Goal: Task Accomplishment & Management: Manage account settings

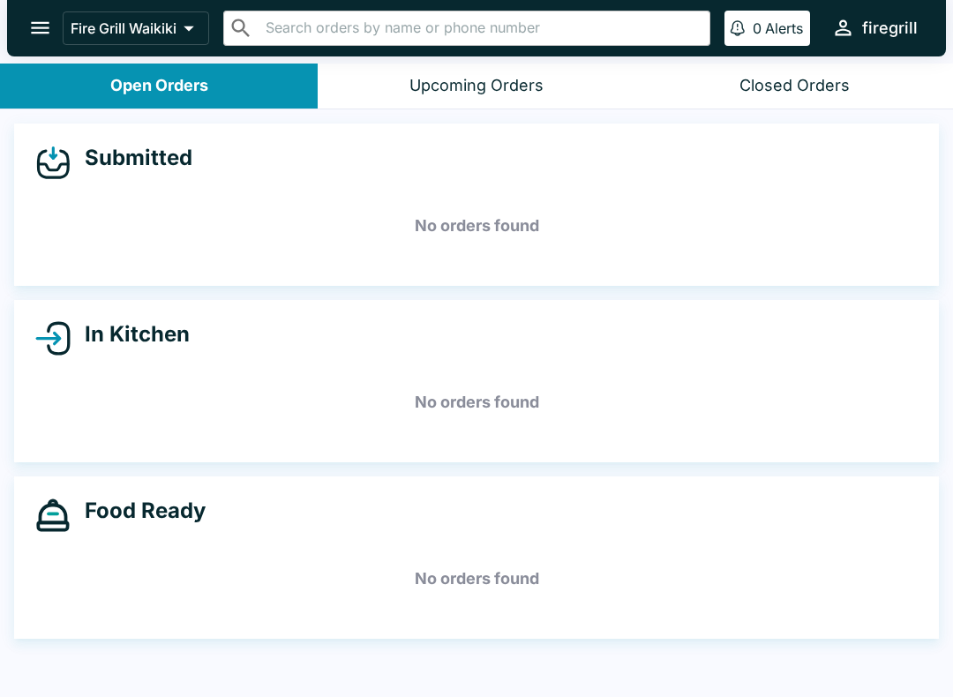
click at [808, 91] on div "Closed Orders" at bounding box center [795, 86] width 110 height 20
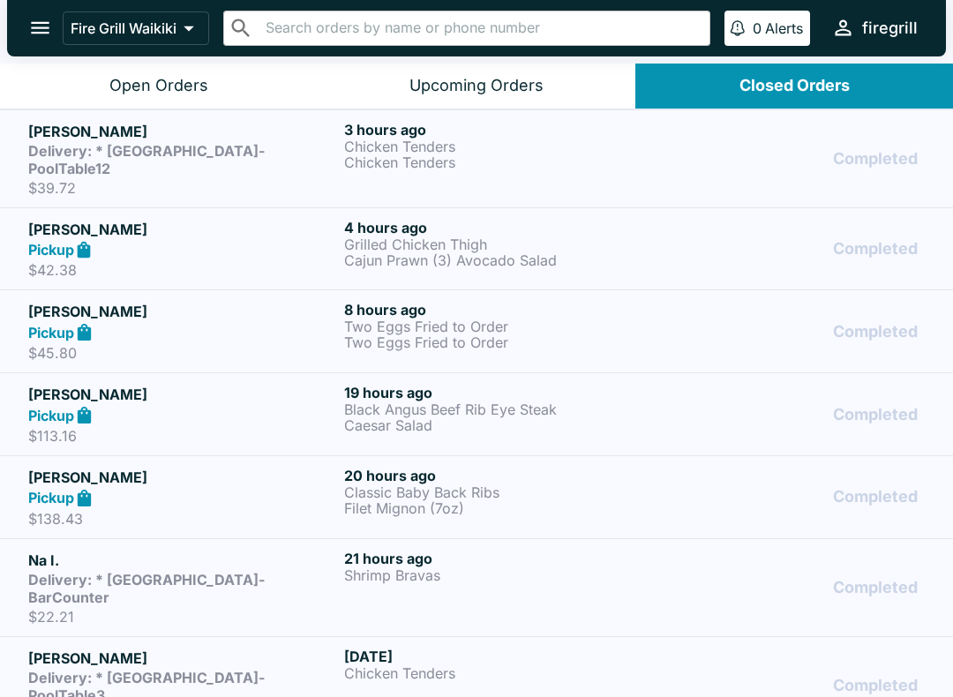
click at [179, 94] on div "Open Orders" at bounding box center [158, 86] width 99 height 20
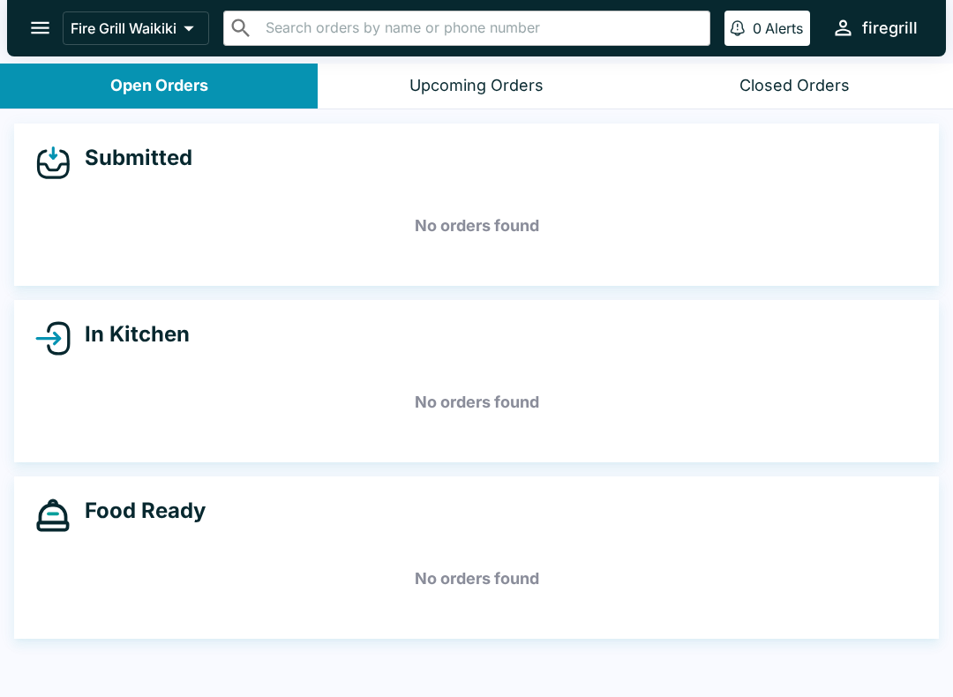
click at [507, 84] on div "Upcoming Orders" at bounding box center [477, 86] width 134 height 20
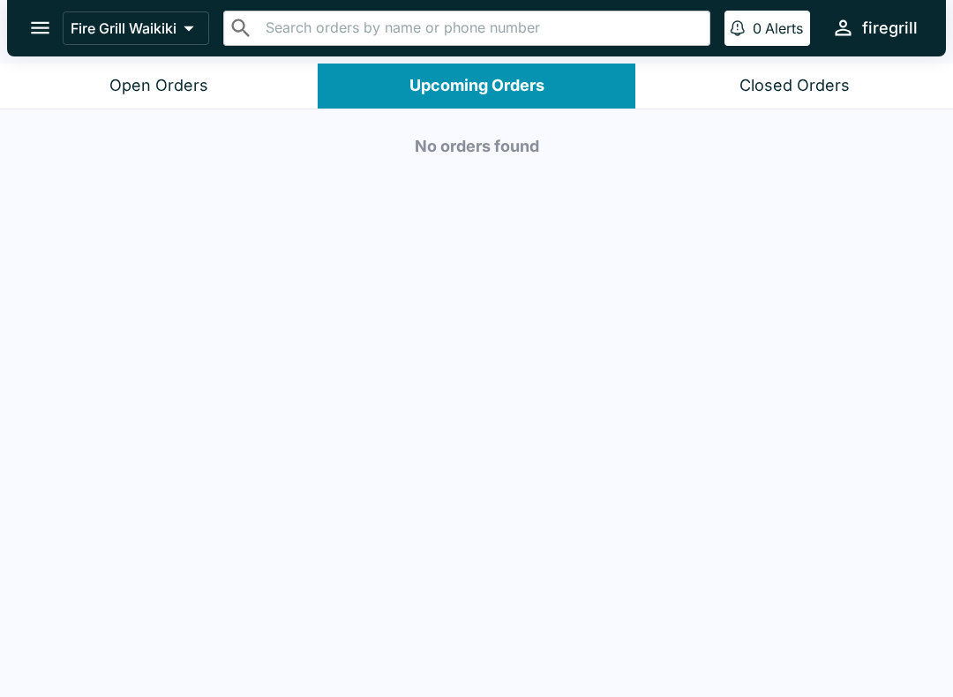
click at [821, 90] on div "Closed Orders" at bounding box center [795, 86] width 110 height 20
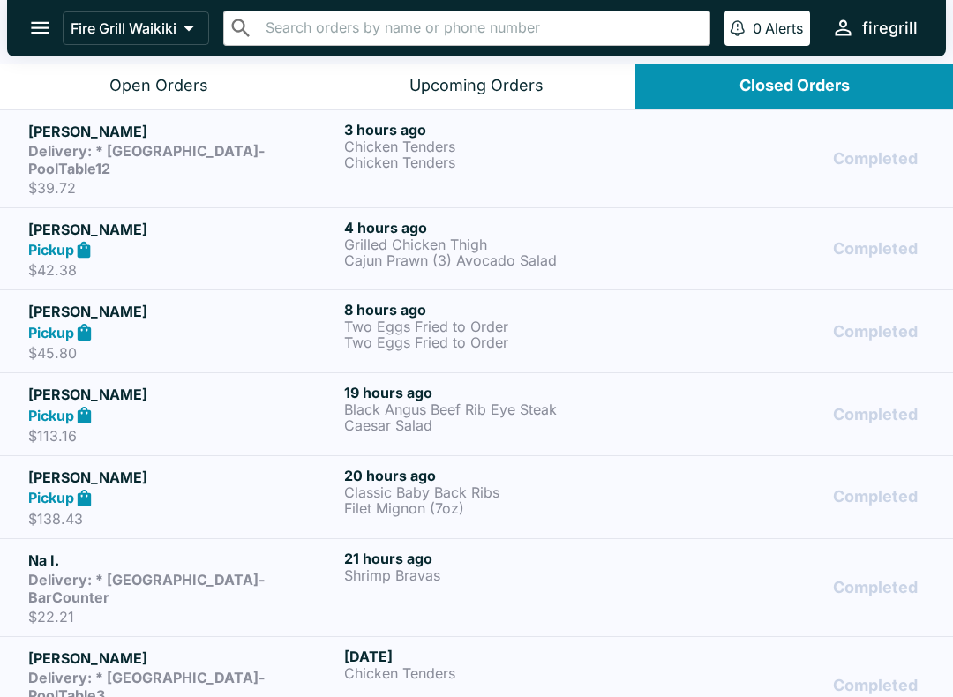
click at [165, 102] on button "Open Orders" at bounding box center [159, 86] width 318 height 45
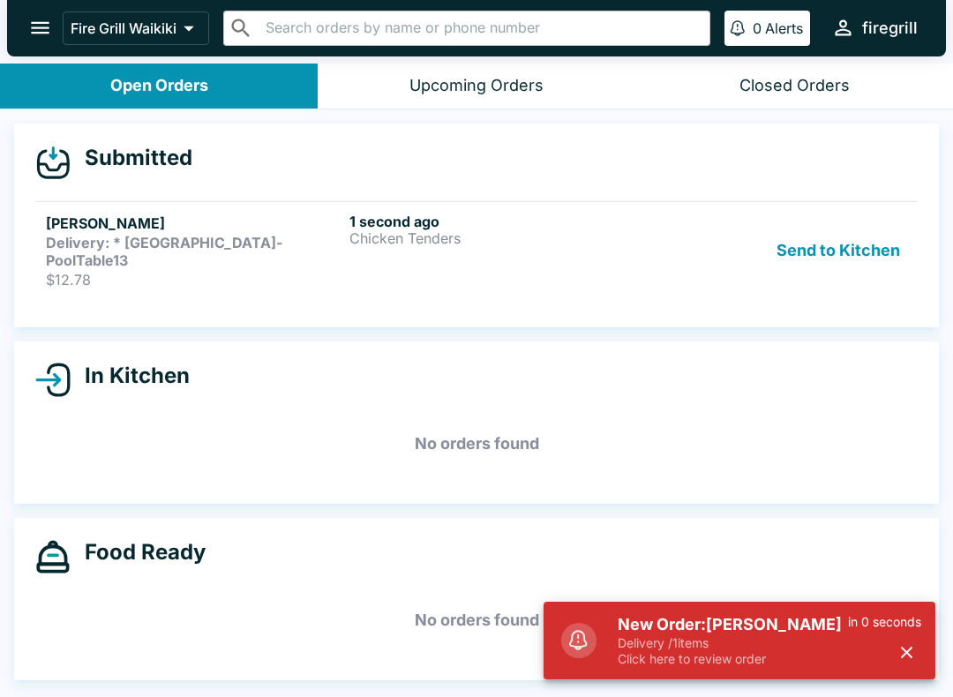
click at [745, 634] on h5 "New Order: [PERSON_NAME]" at bounding box center [733, 624] width 230 height 21
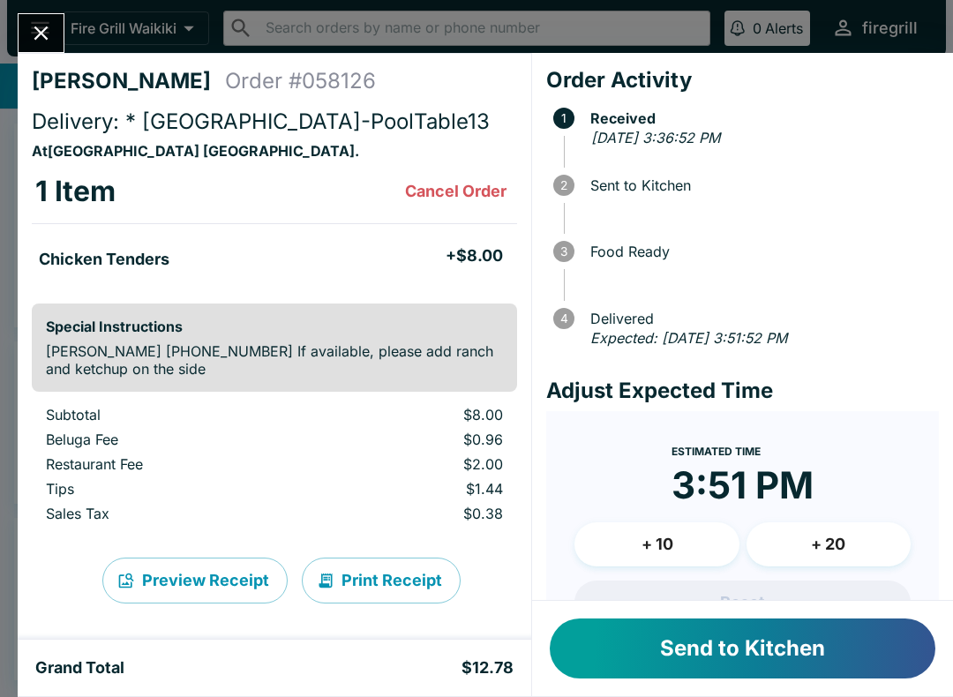
click at [782, 645] on button "Send to Kitchen" at bounding box center [743, 649] width 386 height 60
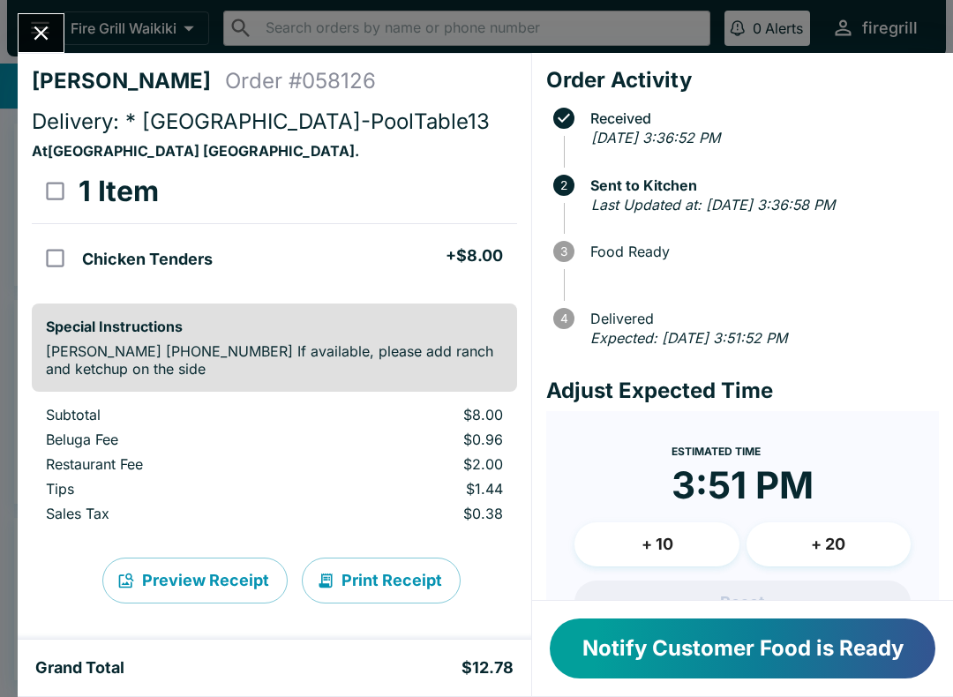
click at [837, 643] on button "Notify Customer Food is Ready" at bounding box center [743, 649] width 386 height 60
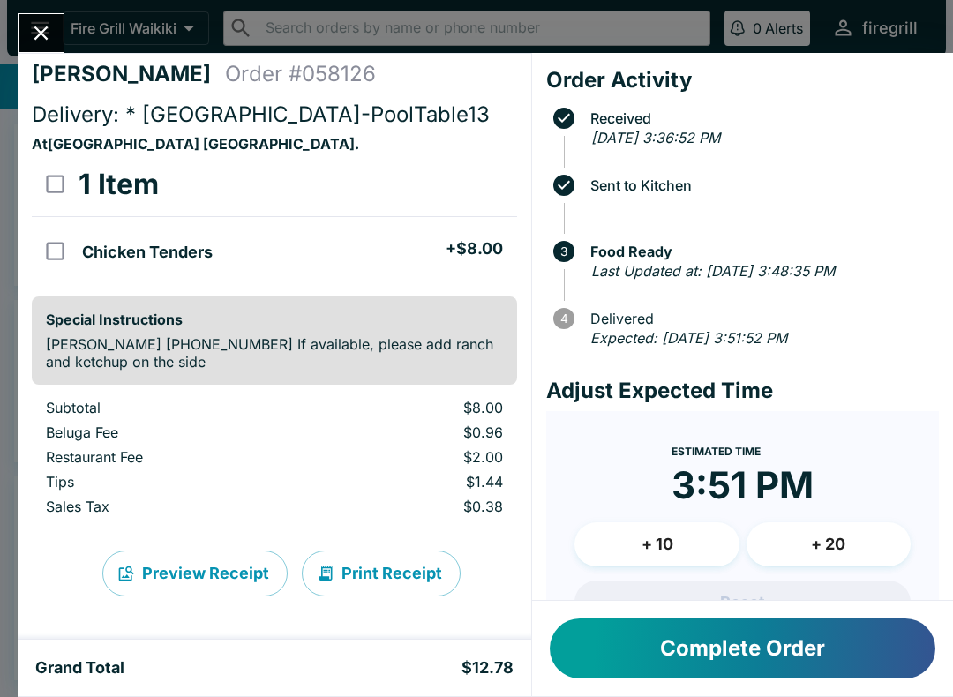
scroll to position [7, 0]
click at [672, 655] on button "Complete Order" at bounding box center [743, 649] width 386 height 60
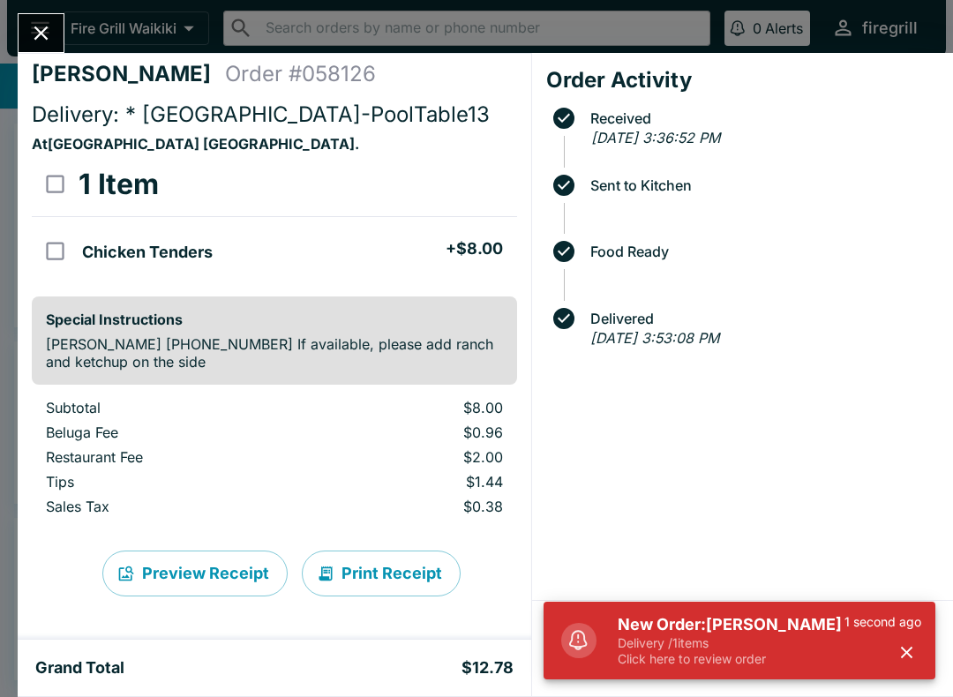
click at [39, 34] on icon "Close" at bounding box center [41, 33] width 24 height 24
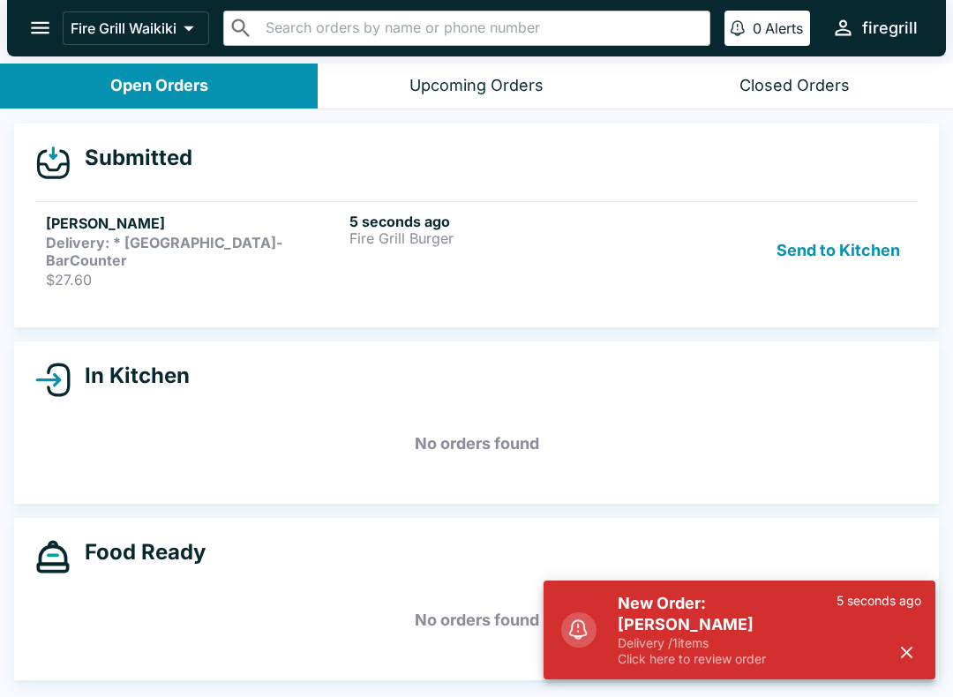
click at [384, 252] on div "5 seconds ago Fire Grill Burger" at bounding box center [498, 251] width 297 height 76
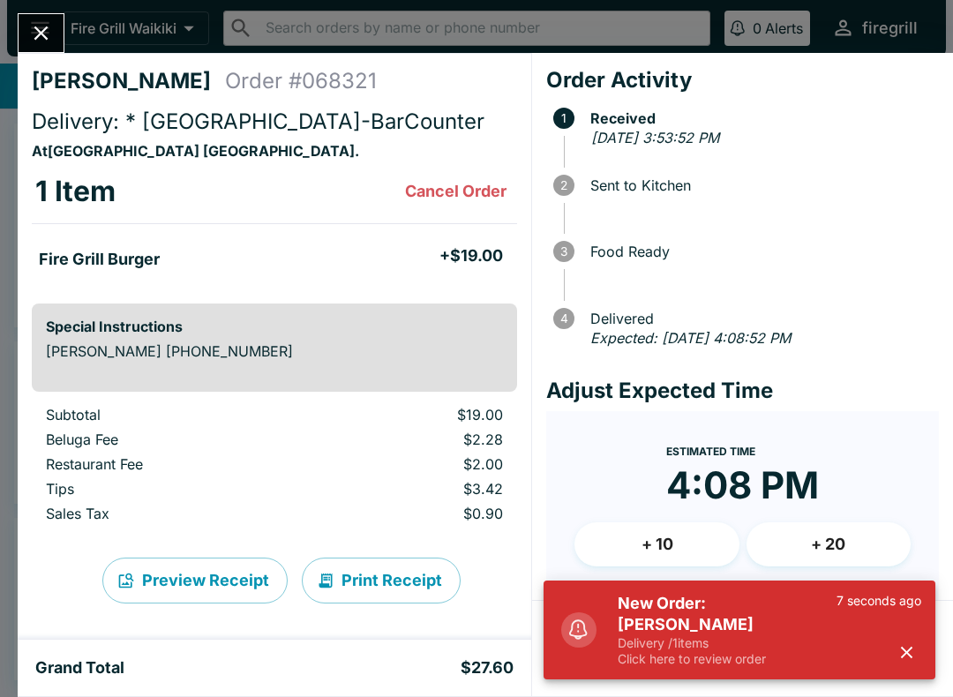
click at [904, 653] on icon "button" at bounding box center [907, 653] width 20 height 20
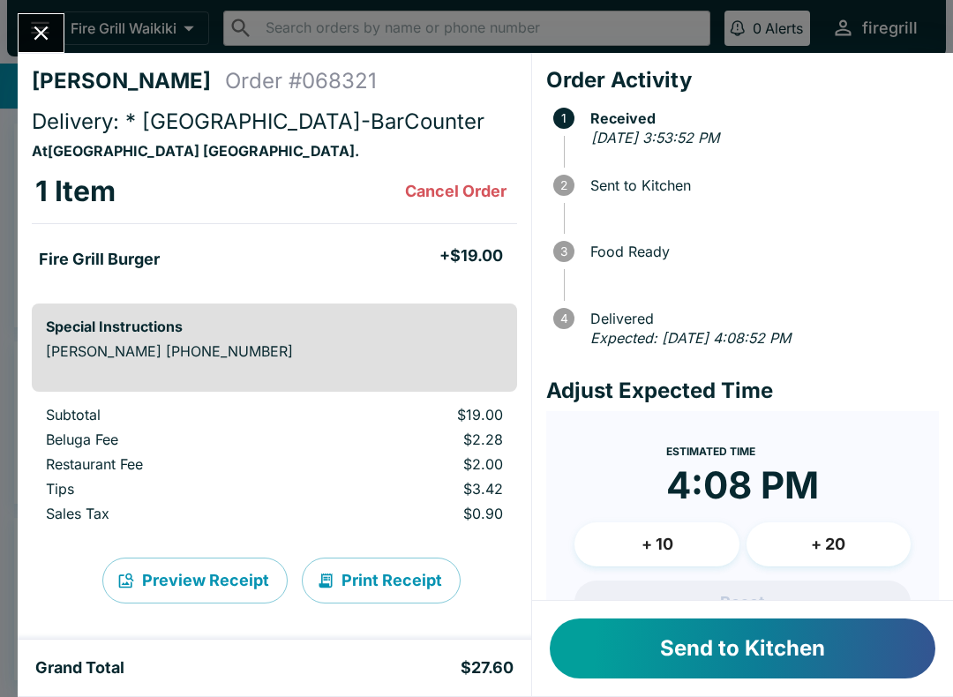
click at [802, 658] on button "Send to Kitchen" at bounding box center [743, 649] width 386 height 60
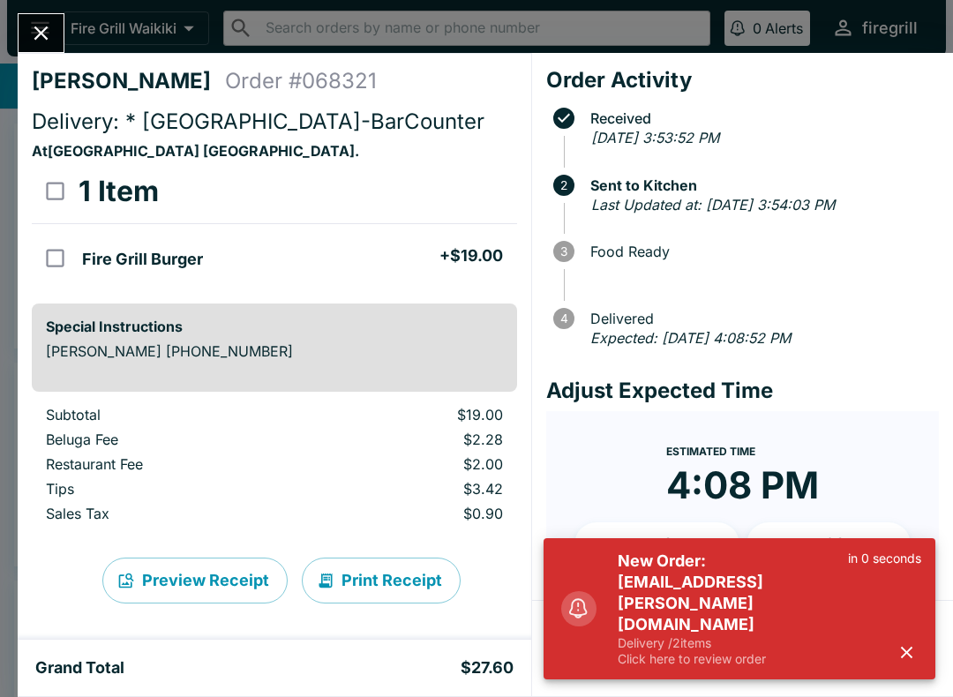
click at [896, 652] on button "button" at bounding box center [906, 652] width 29 height 29
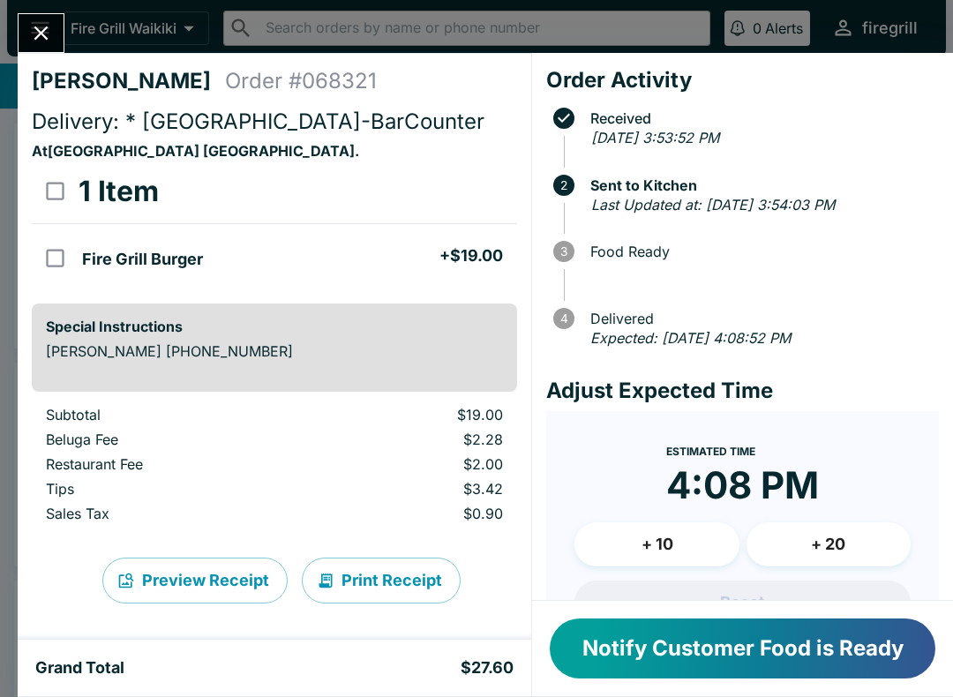
click at [48, 40] on icon "Close" at bounding box center [41, 33] width 24 height 24
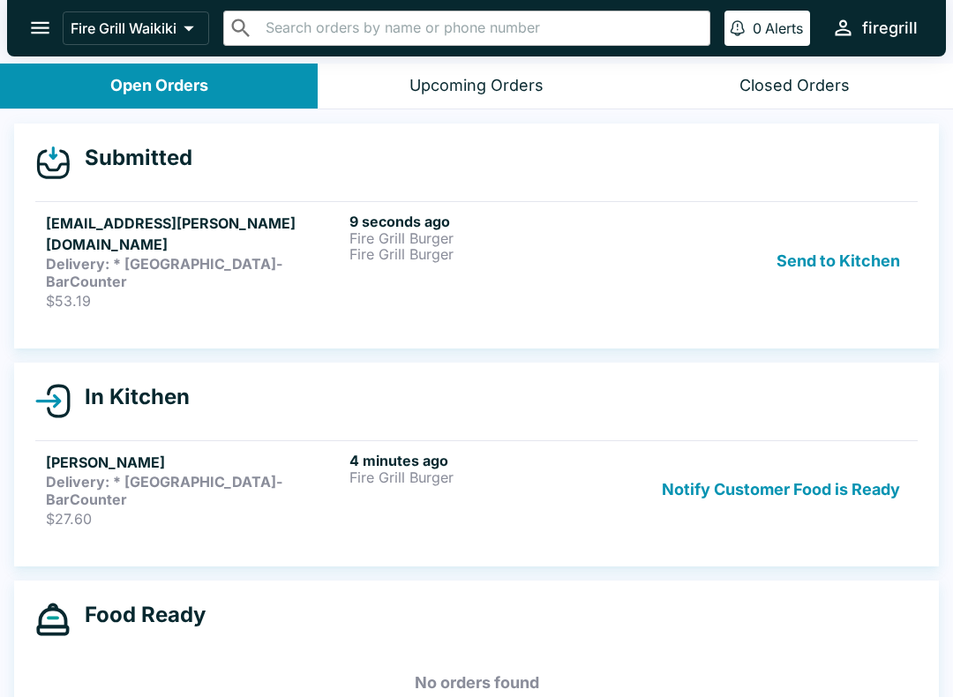
click at [538, 235] on p "Fire Grill Burger" at bounding box center [498, 238] width 297 height 16
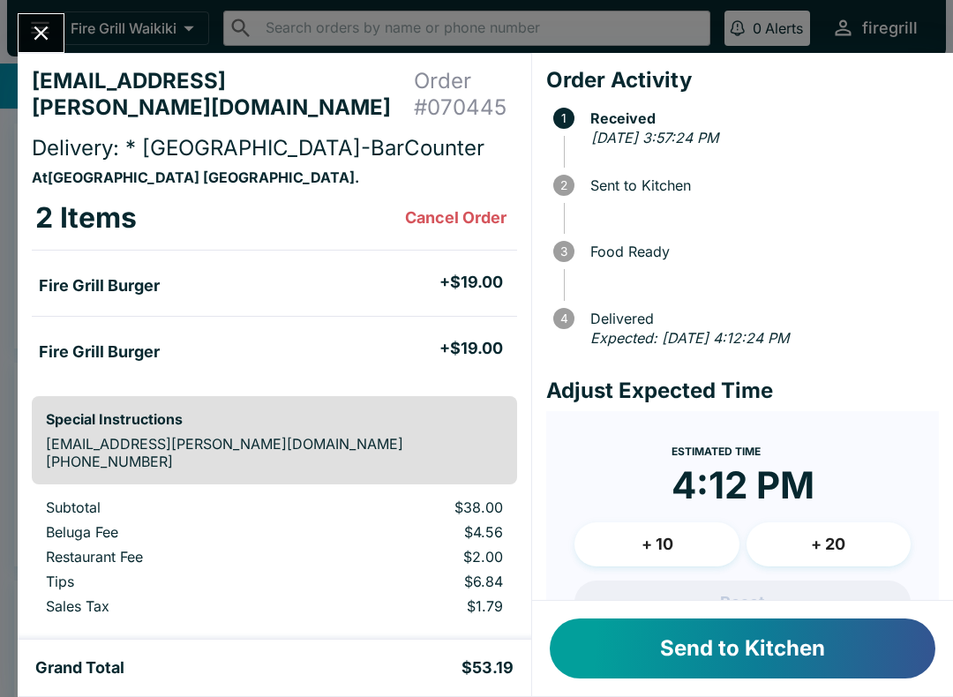
click at [784, 645] on button "Send to Kitchen" at bounding box center [743, 649] width 386 height 60
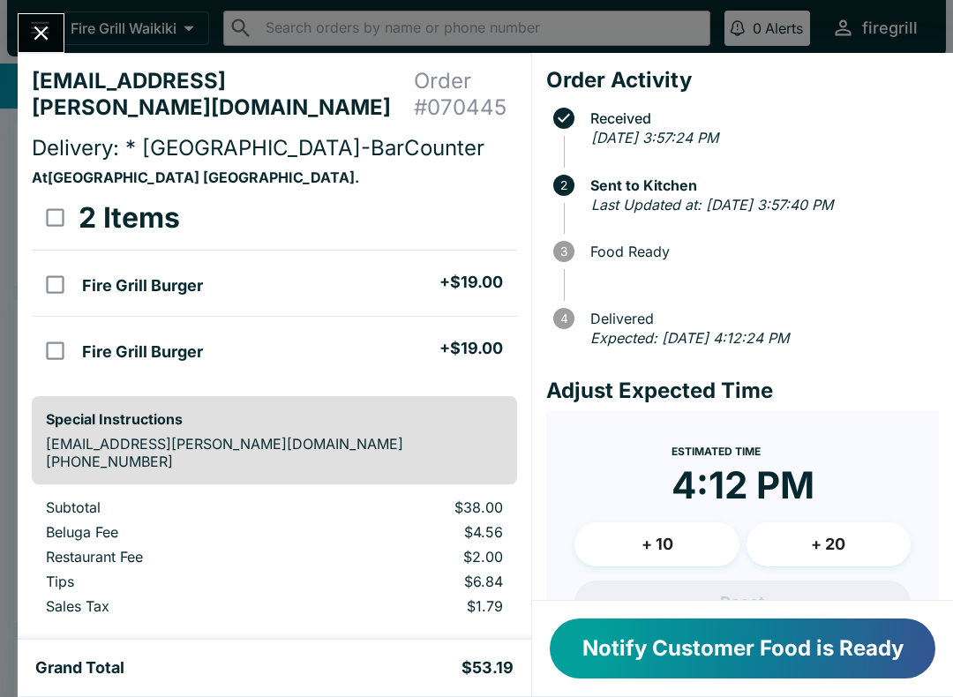
click at [39, 18] on button "Close" at bounding box center [41, 33] width 45 height 38
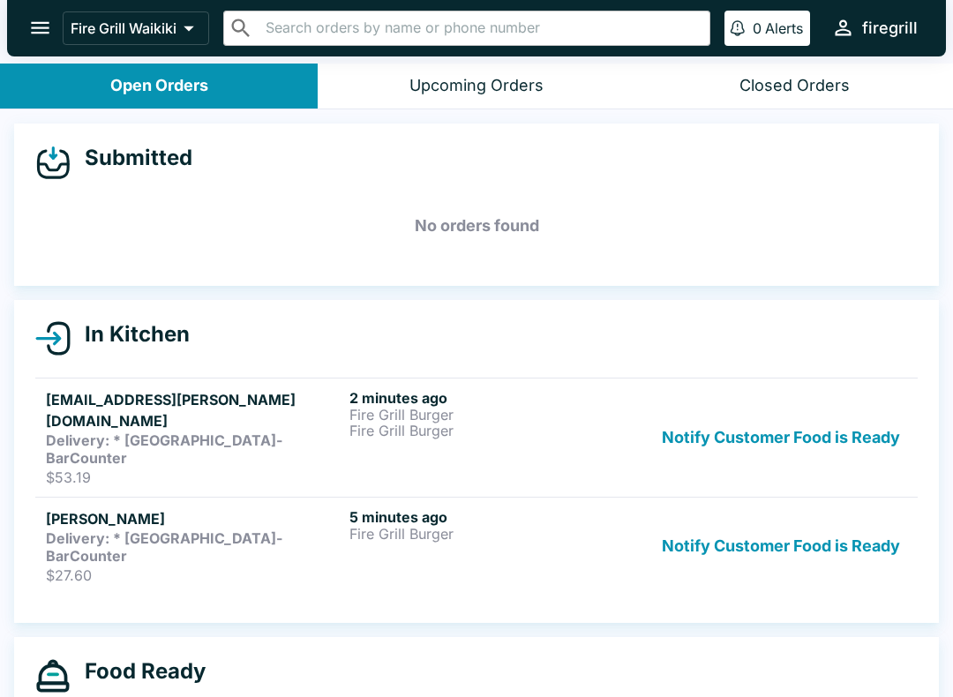
click at [863, 508] on button "Notify Customer Food is Ready" at bounding box center [781, 546] width 252 height 76
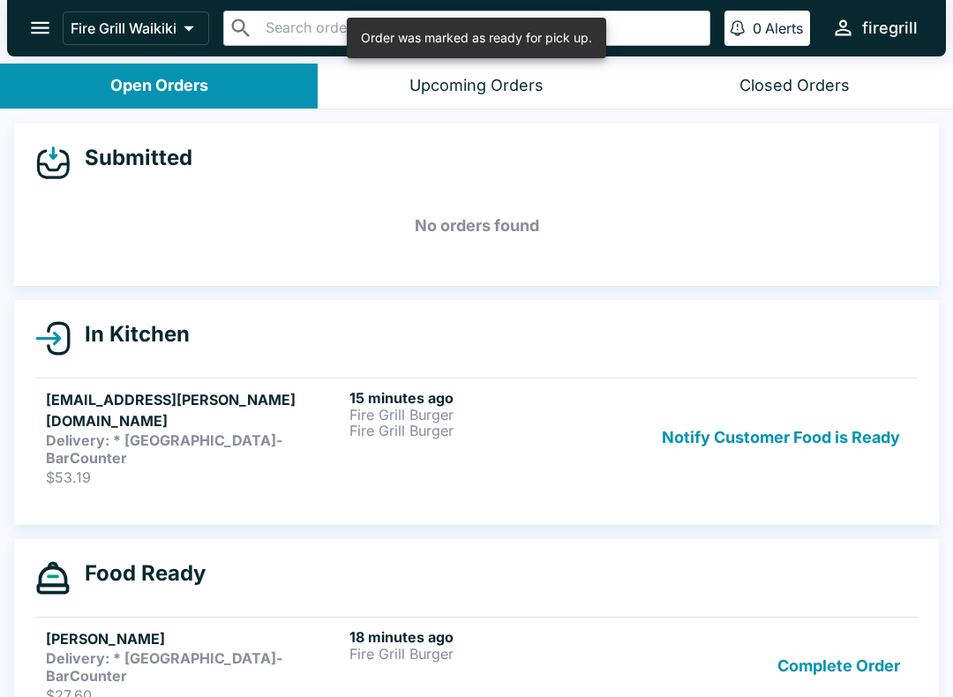
click at [865, 628] on button "Complete Order" at bounding box center [838, 666] width 137 height 76
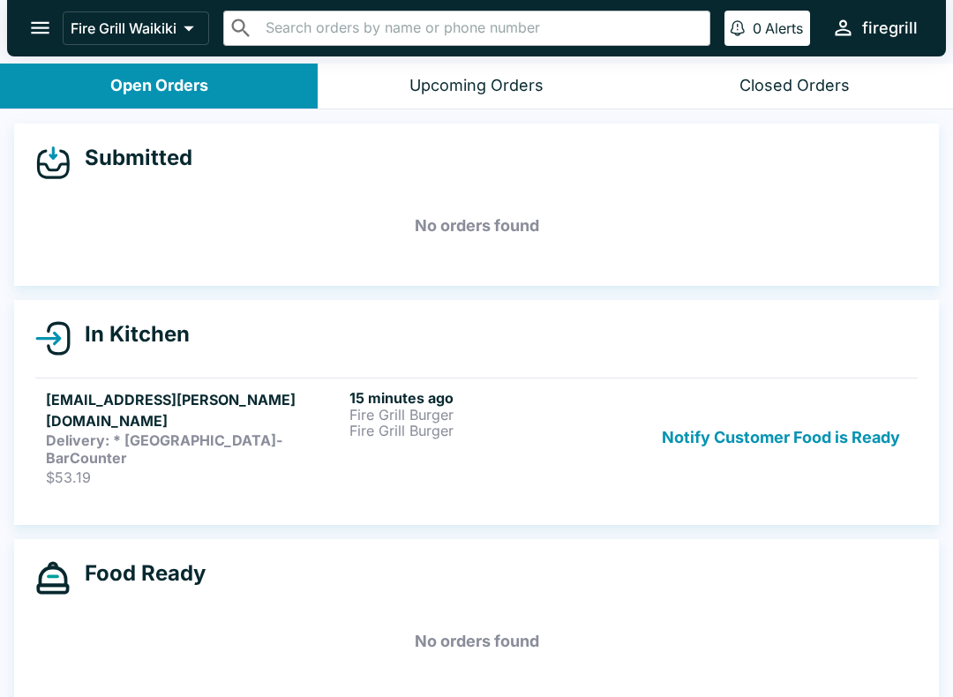
click at [157, 432] on strong "Delivery: * [GEOGRAPHIC_DATA]-BarCounter" at bounding box center [164, 449] width 237 height 35
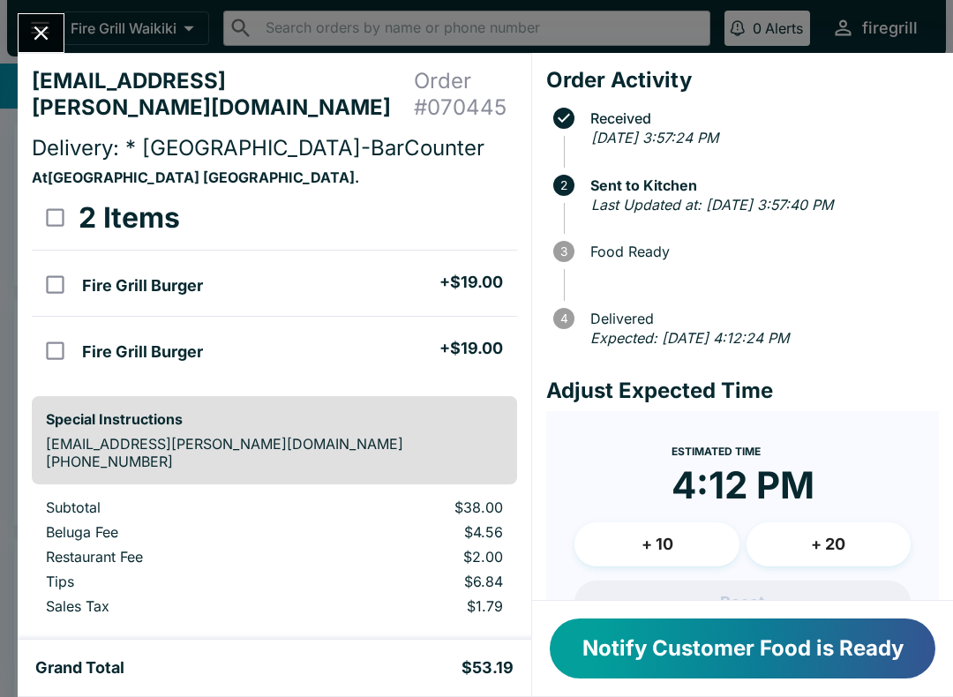
click at [832, 653] on button "Notify Customer Food is Ready" at bounding box center [743, 649] width 386 height 60
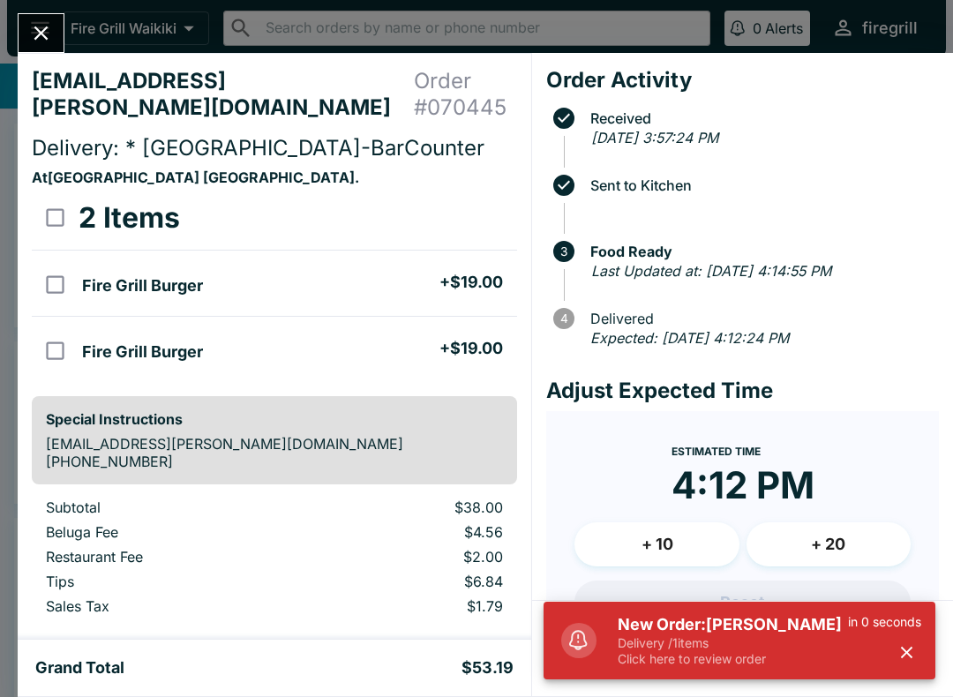
click at [904, 646] on icon "button" at bounding box center [907, 653] width 20 height 20
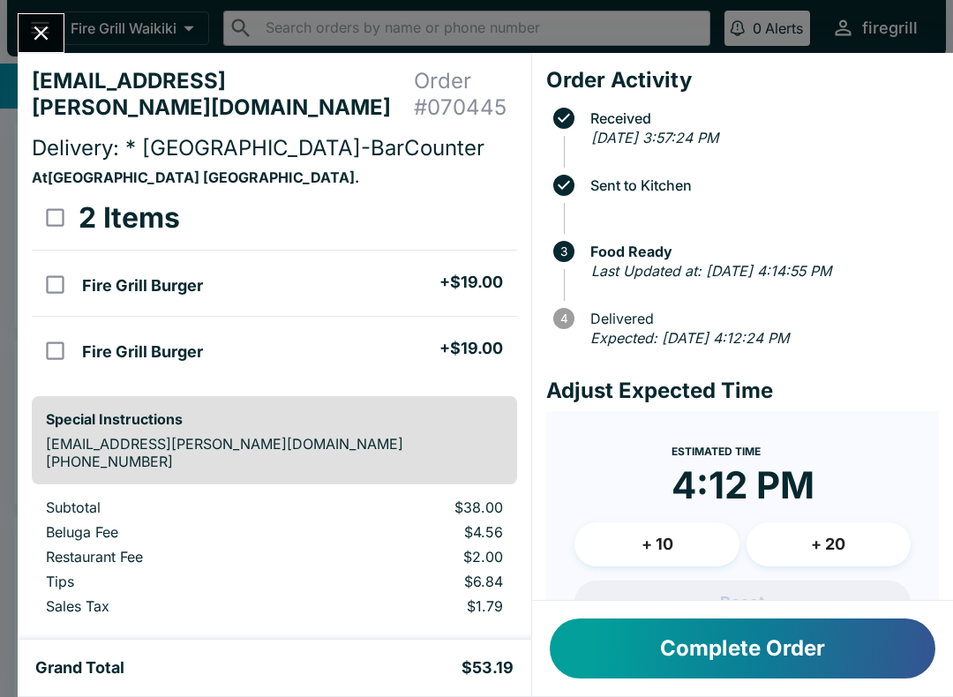
click at [36, 31] on icon "Close" at bounding box center [41, 33] width 24 height 24
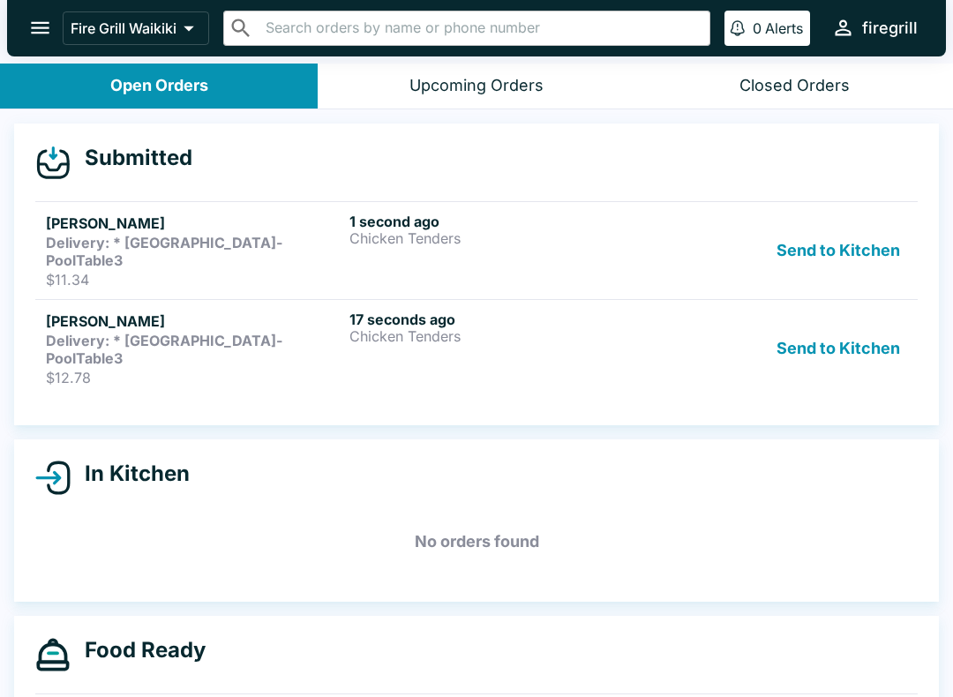
click at [347, 326] on div "[PERSON_NAME] Delivery: * [GEOGRAPHIC_DATA]-PoolTable3 $12.78 17 seconds ago Ch…" at bounding box center [476, 349] width 861 height 76
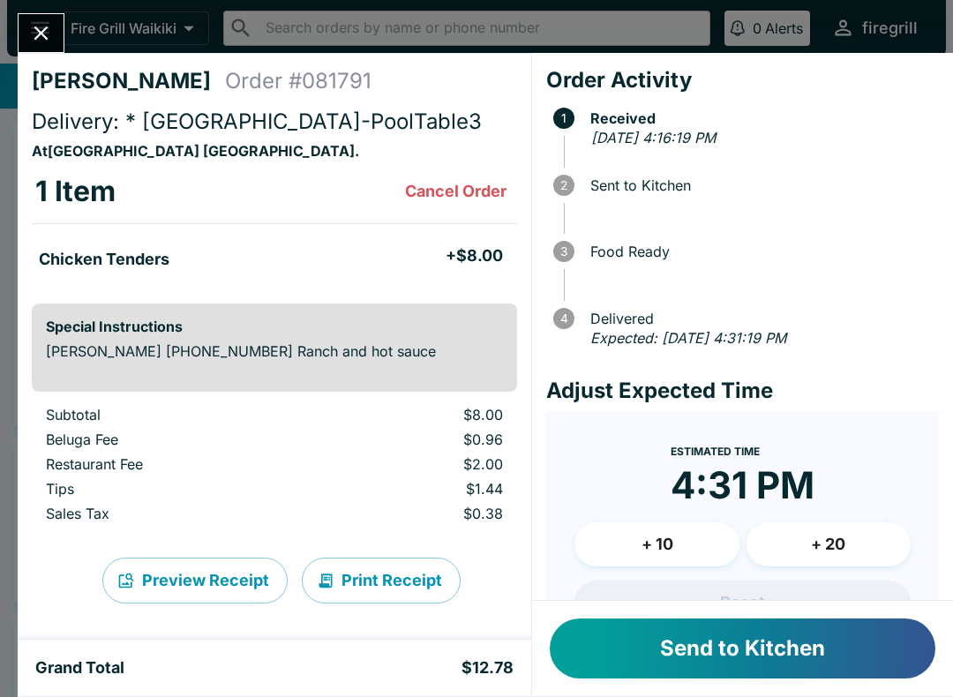
click at [831, 658] on button "Send to Kitchen" at bounding box center [743, 649] width 386 height 60
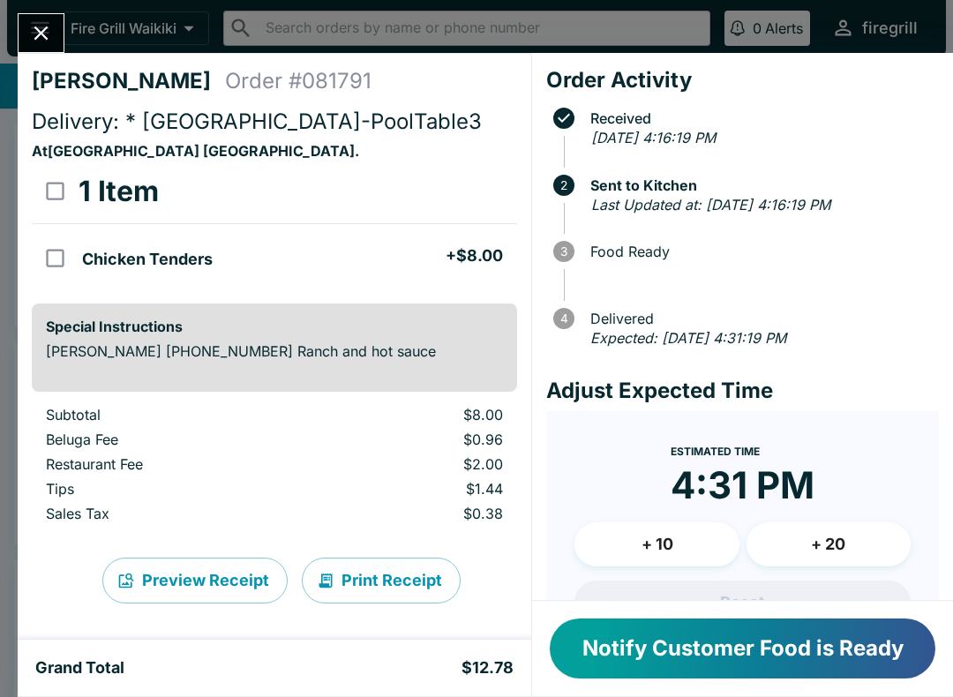
click at [47, 29] on icon "Close" at bounding box center [41, 33] width 14 height 14
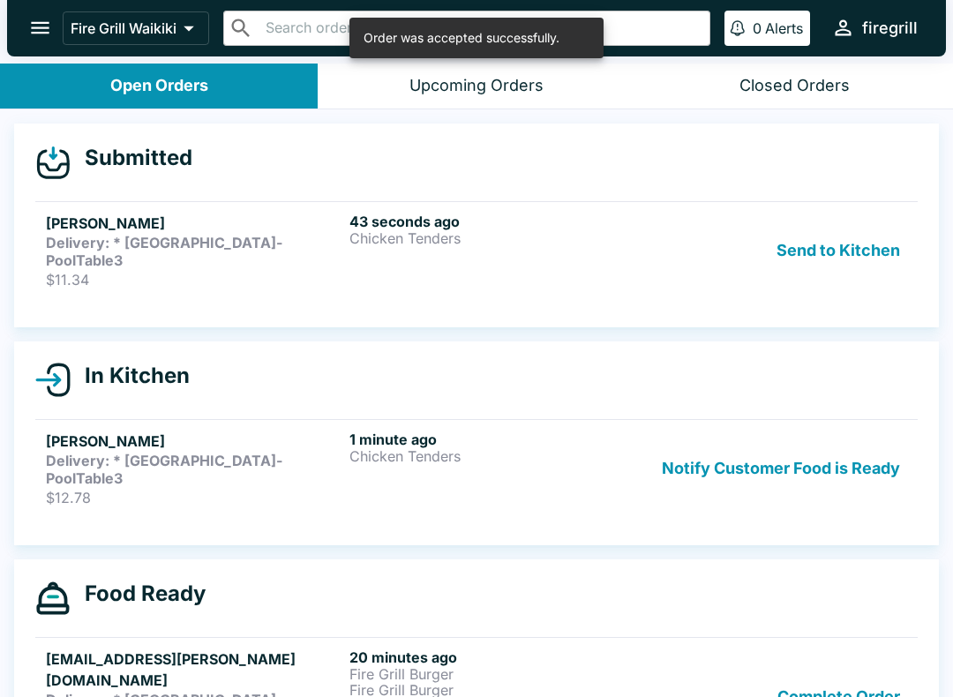
click at [838, 235] on button "Send to Kitchen" at bounding box center [839, 251] width 138 height 76
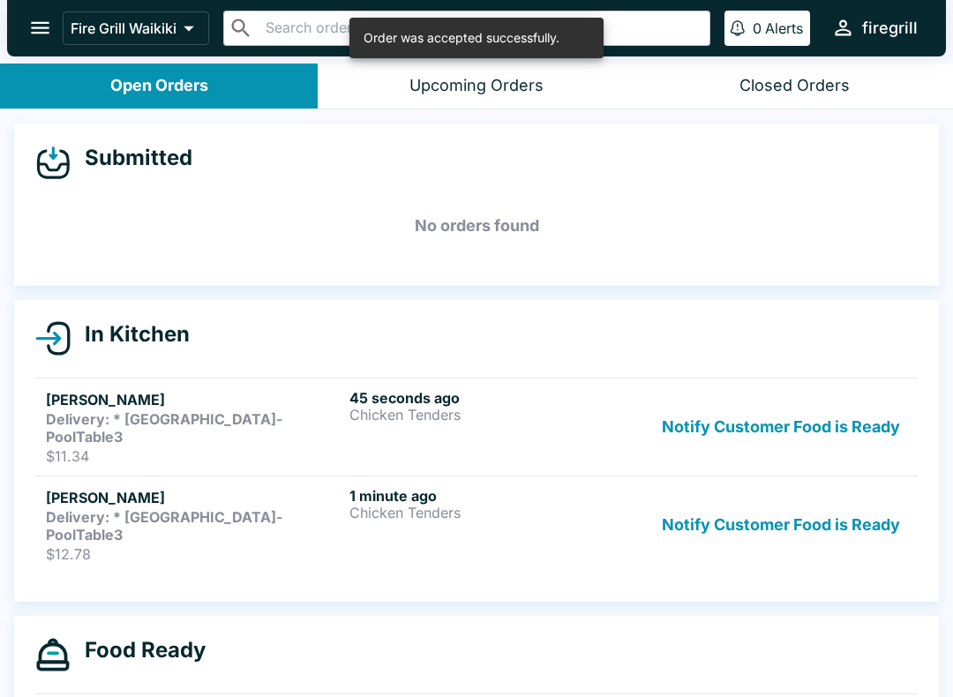
click at [248, 508] on strong "Delivery: * [GEOGRAPHIC_DATA]-PoolTable3" at bounding box center [164, 525] width 237 height 35
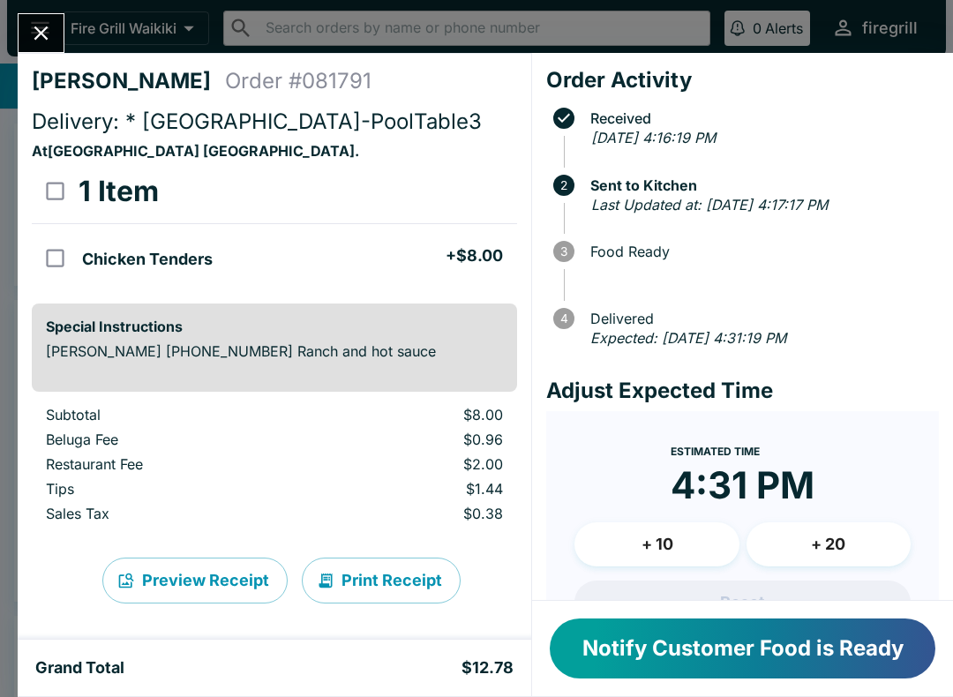
click at [34, 29] on icon "Close" at bounding box center [41, 33] width 24 height 24
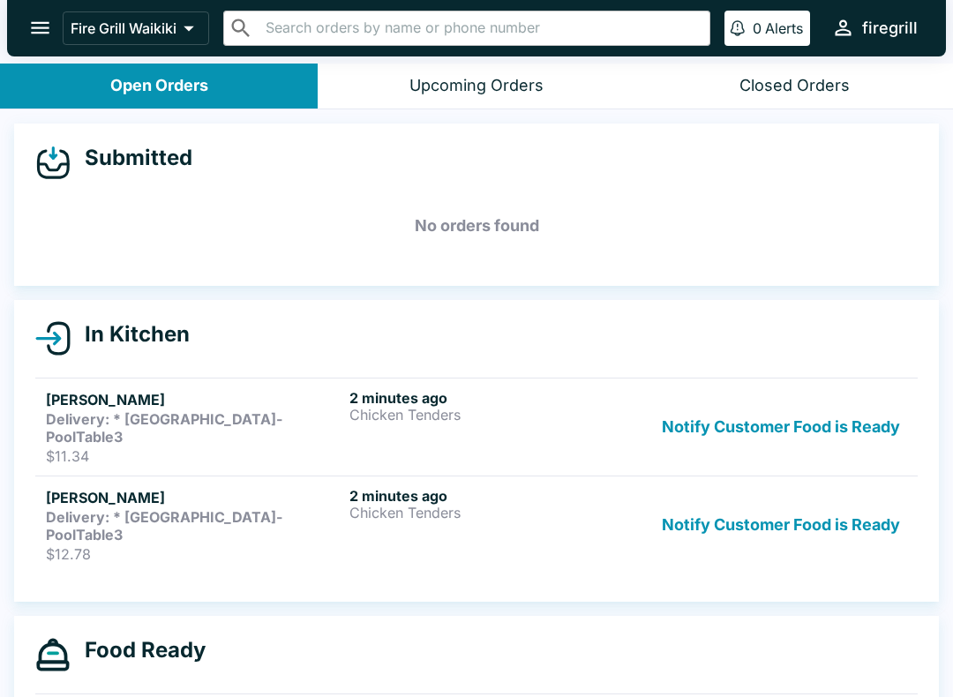
click at [257, 415] on strong "Delivery: * [GEOGRAPHIC_DATA]-PoolTable3" at bounding box center [164, 427] width 237 height 35
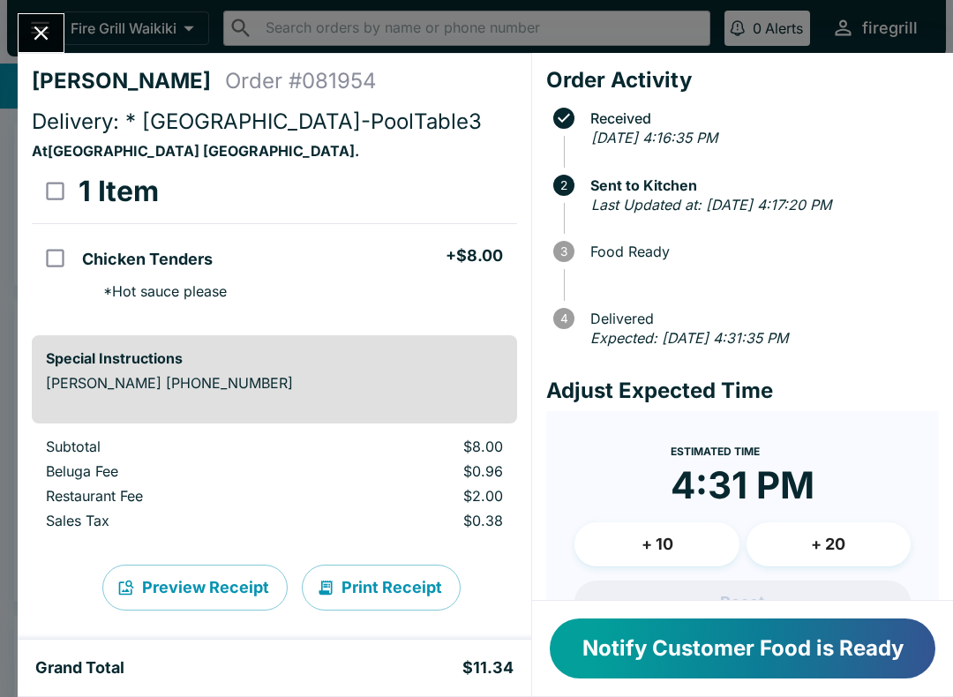
click at [30, 26] on icon "Close" at bounding box center [41, 33] width 24 height 24
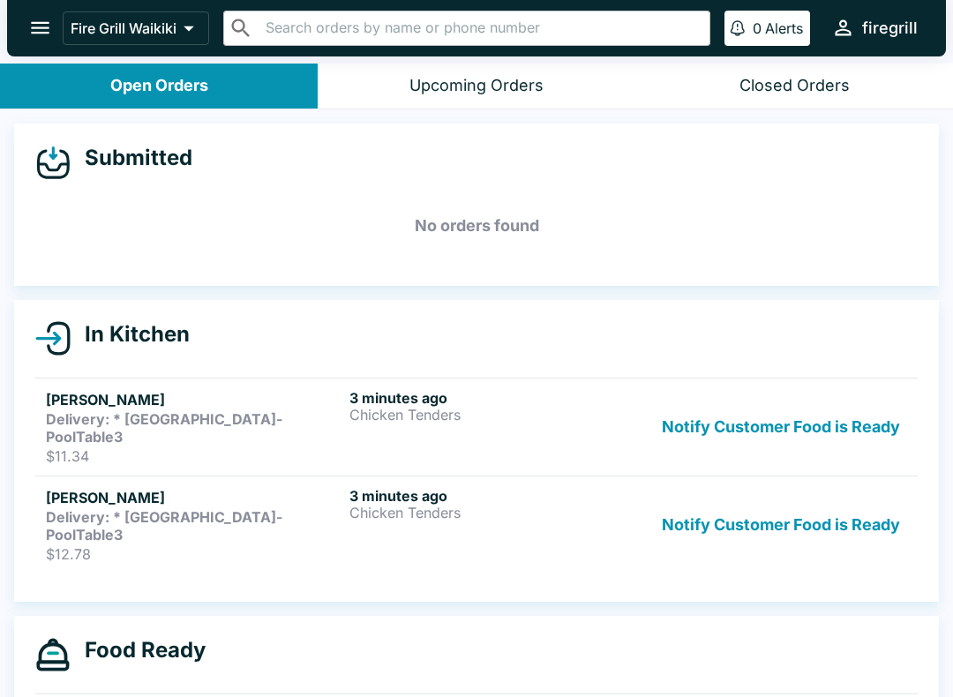
click at [813, 80] on div "Closed Orders" at bounding box center [795, 86] width 110 height 20
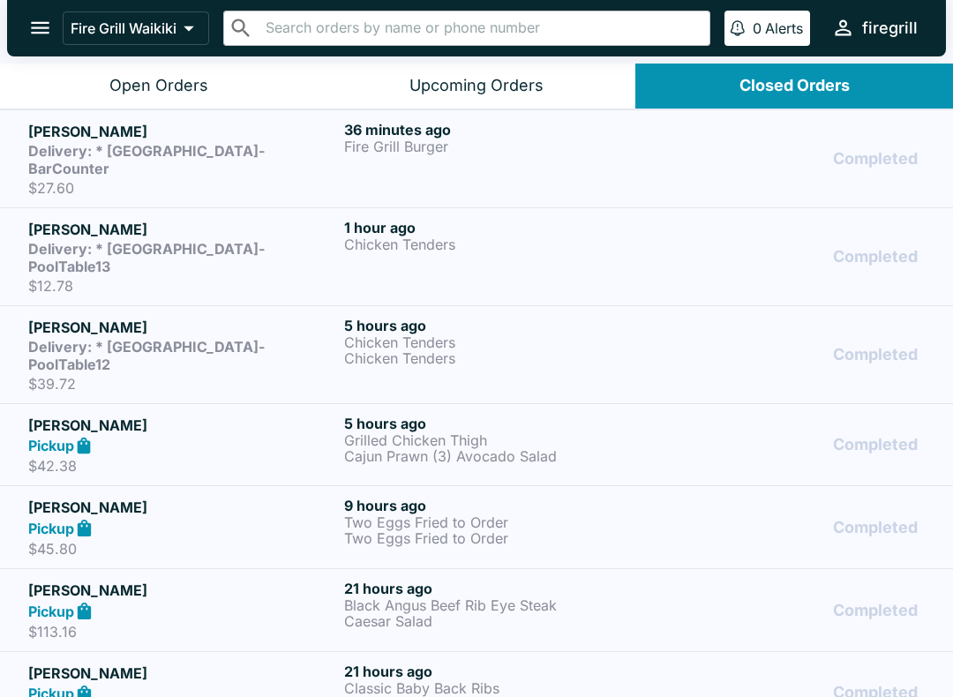
click at [42, 157] on strong "Delivery: * [GEOGRAPHIC_DATA]-BarCounter" at bounding box center [146, 159] width 237 height 35
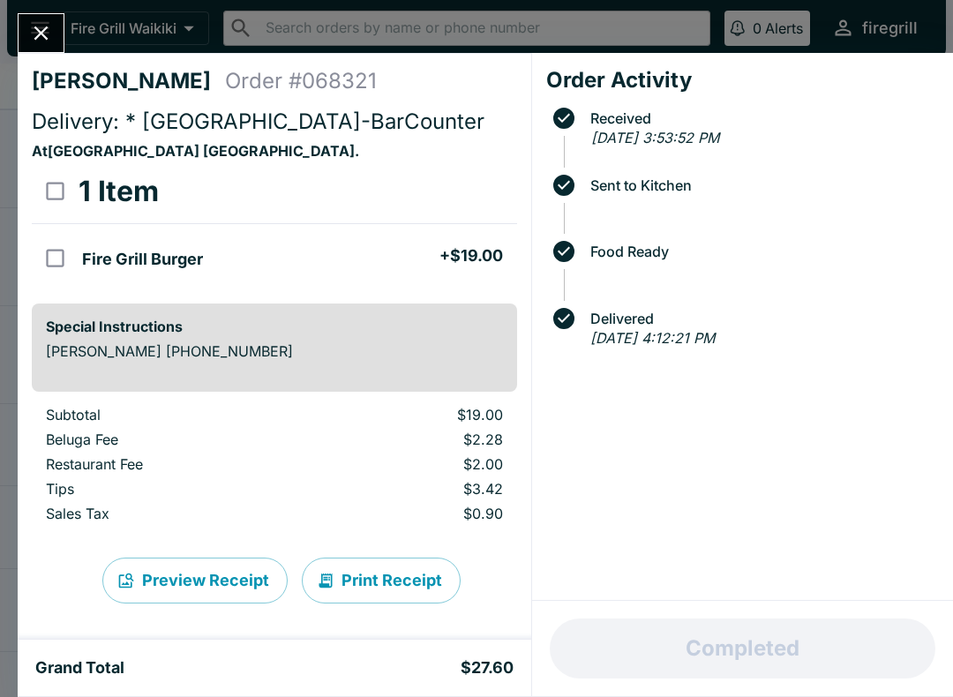
click at [61, 25] on button "Close" at bounding box center [41, 33] width 45 height 38
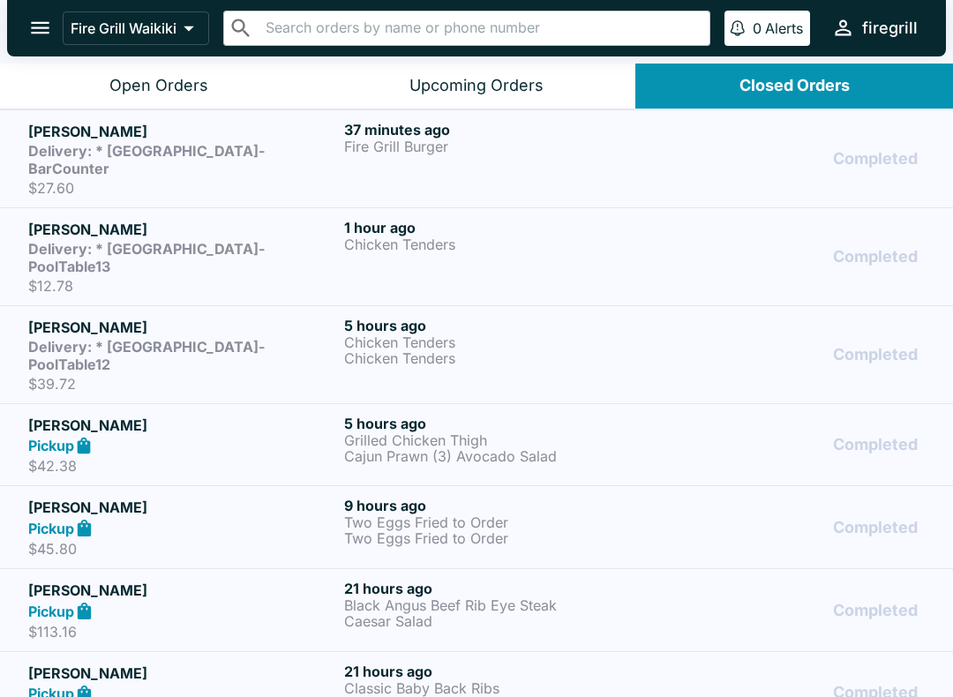
click at [198, 89] on div "Open Orders" at bounding box center [158, 86] width 99 height 20
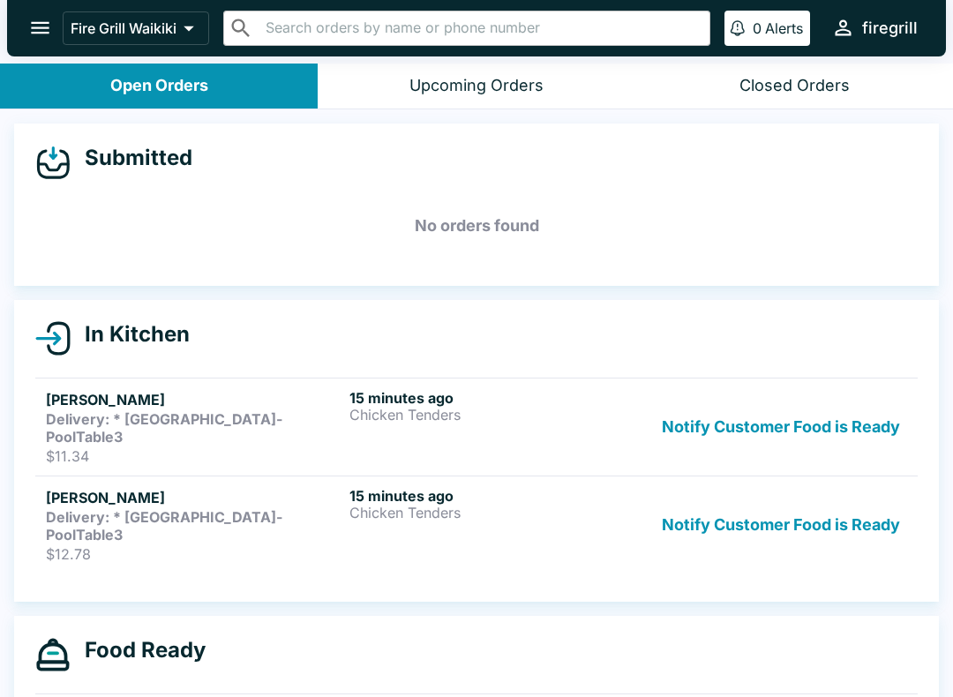
click at [785, 96] on button "Closed Orders" at bounding box center [794, 86] width 318 height 45
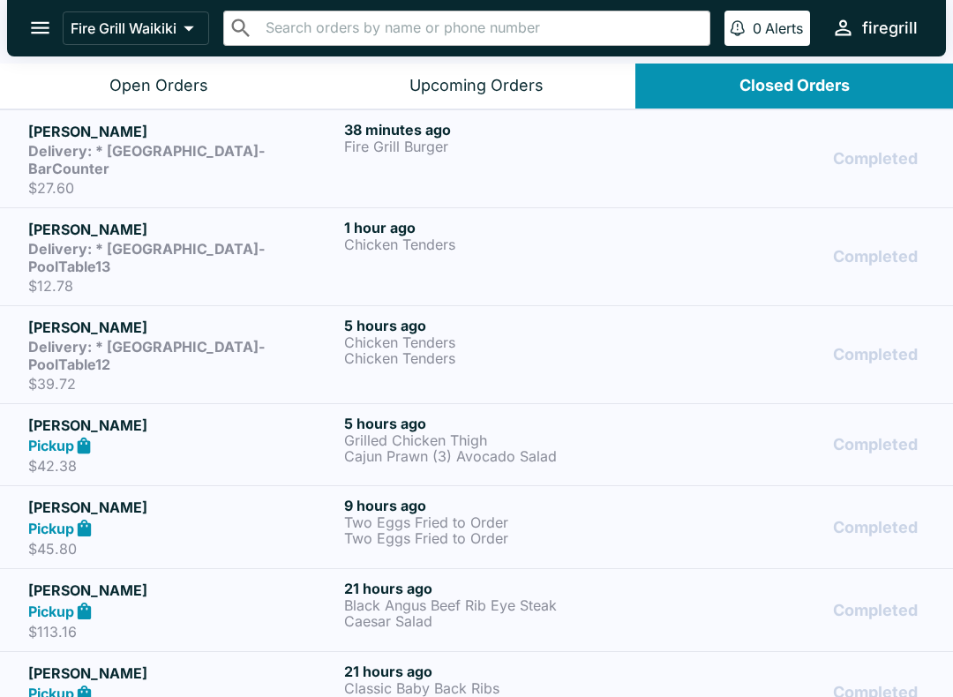
click at [554, 88] on button "Upcoming Orders" at bounding box center [477, 86] width 318 height 45
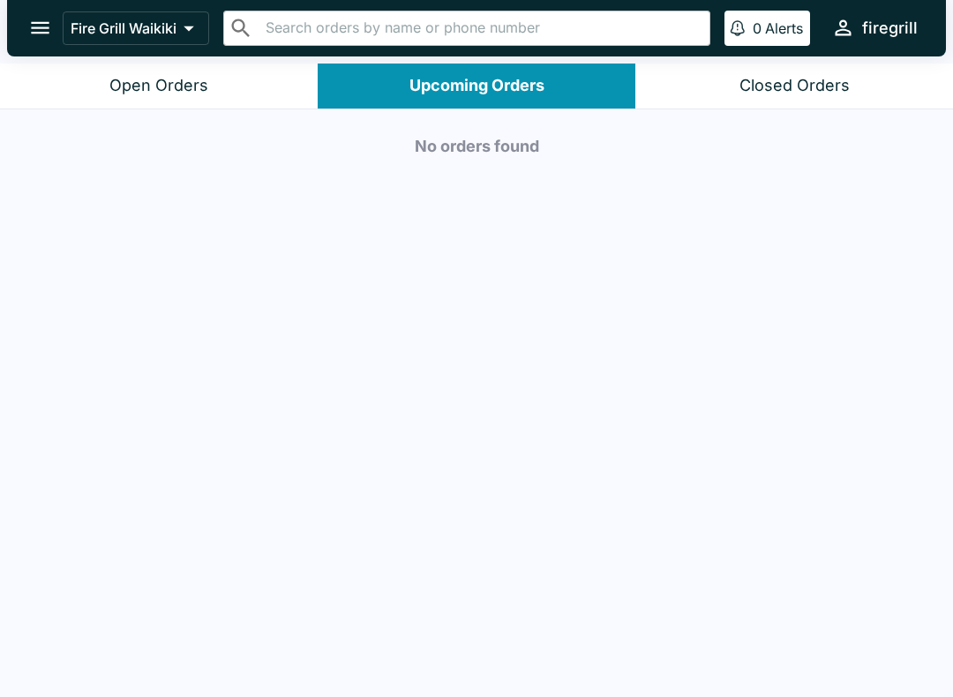
click at [199, 69] on button "Open Orders" at bounding box center [159, 86] width 318 height 45
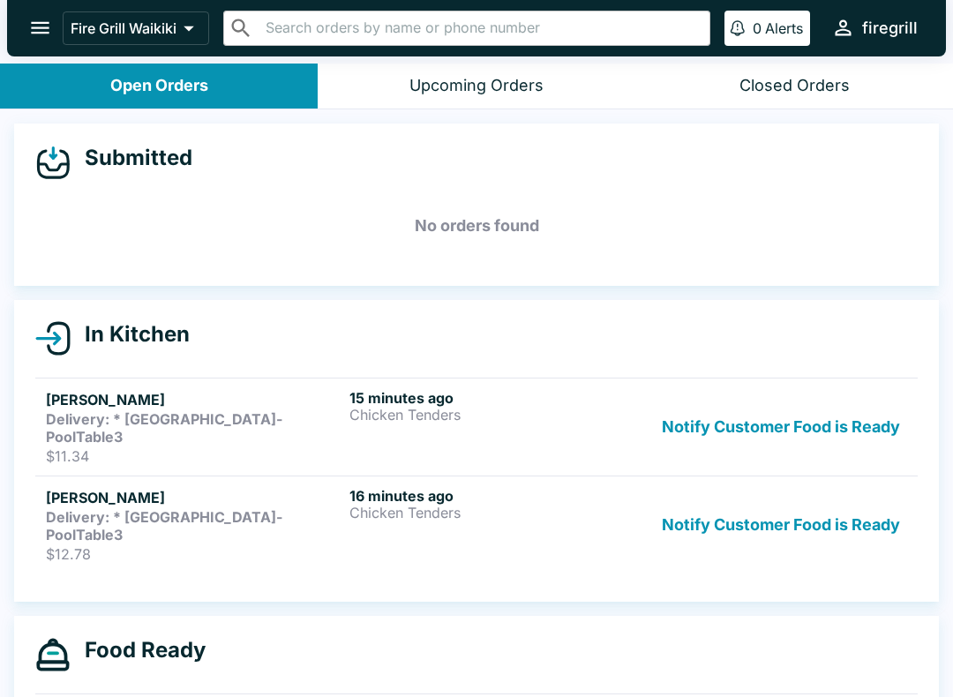
click at [824, 92] on div "Closed Orders" at bounding box center [795, 86] width 110 height 20
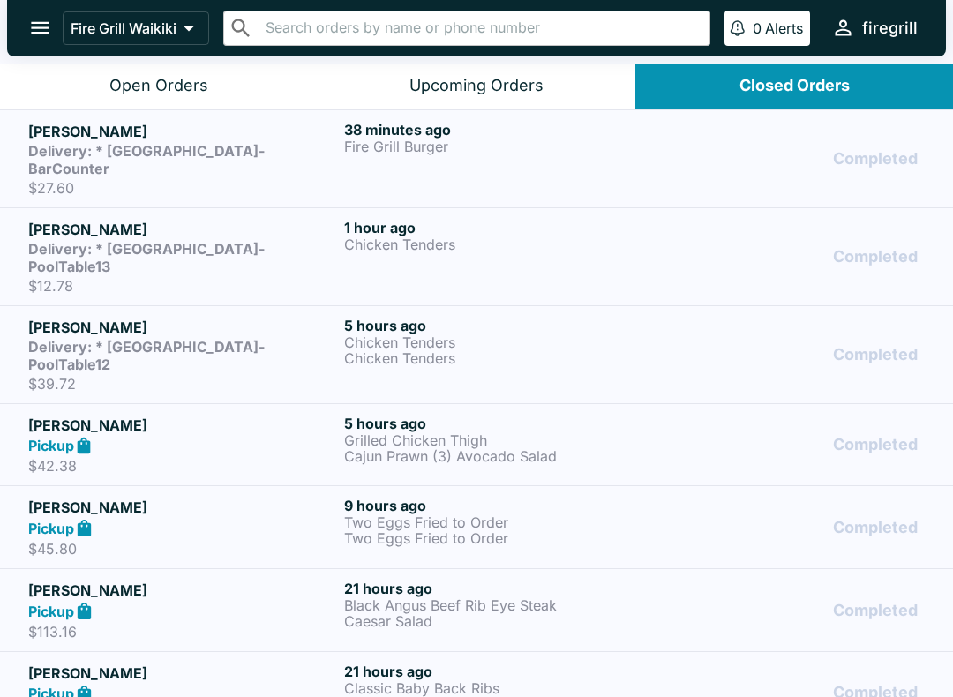
click at [210, 317] on h5 "[PERSON_NAME]" at bounding box center [182, 327] width 309 height 21
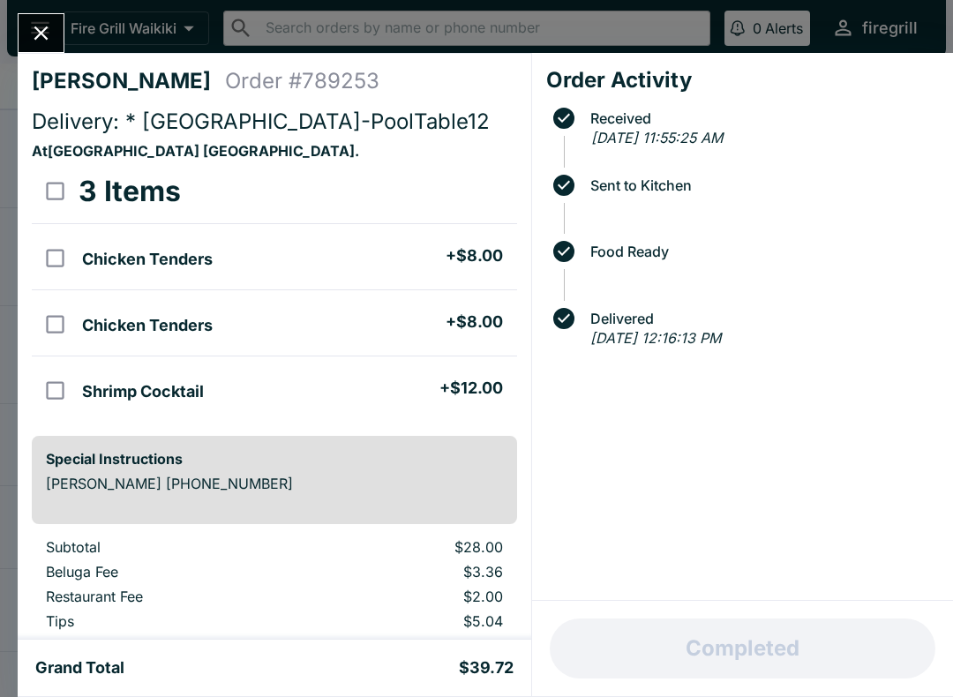
click at [64, 21] on div at bounding box center [41, 33] width 47 height 40
click at [49, 31] on icon "Close" at bounding box center [41, 33] width 24 height 24
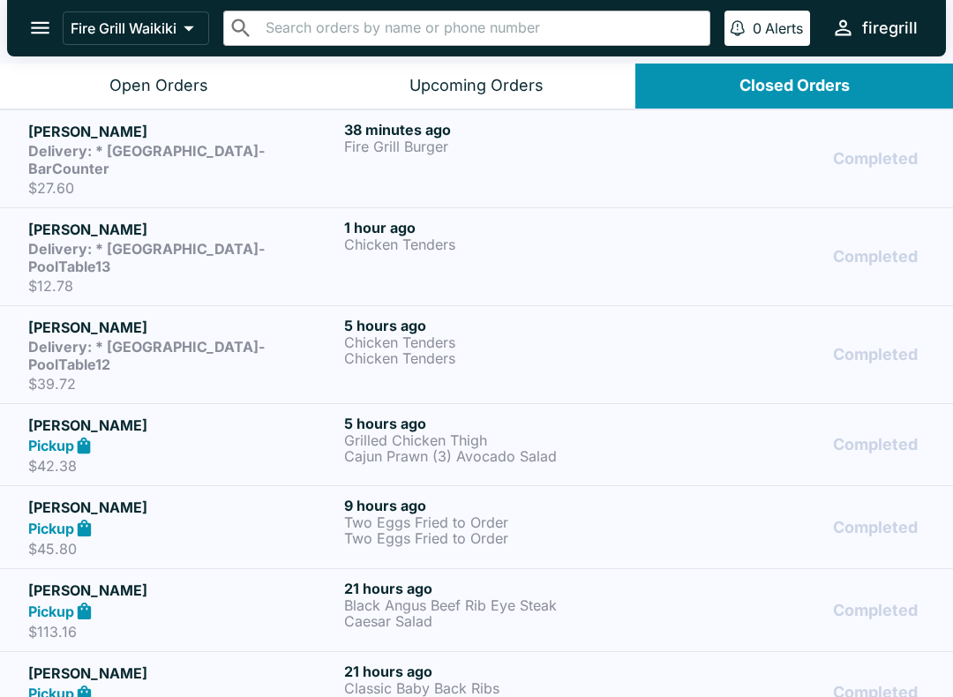
click at [169, 79] on div "Open Orders" at bounding box center [158, 86] width 99 height 20
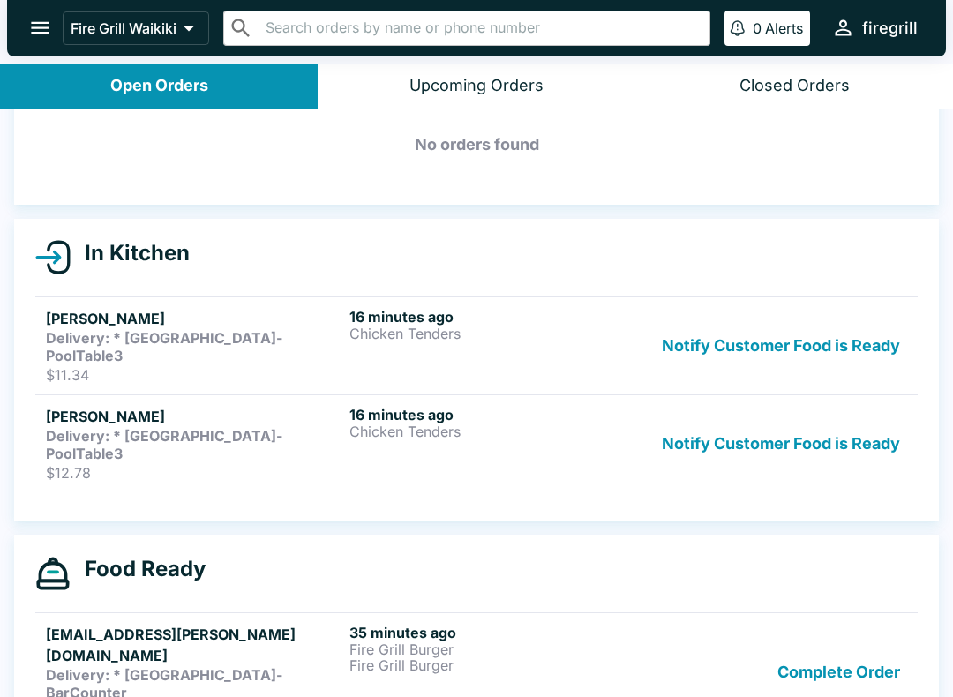
scroll to position [80, 0]
click at [217, 667] on strong "Delivery: * [GEOGRAPHIC_DATA]-BarCounter" at bounding box center [164, 684] width 237 height 35
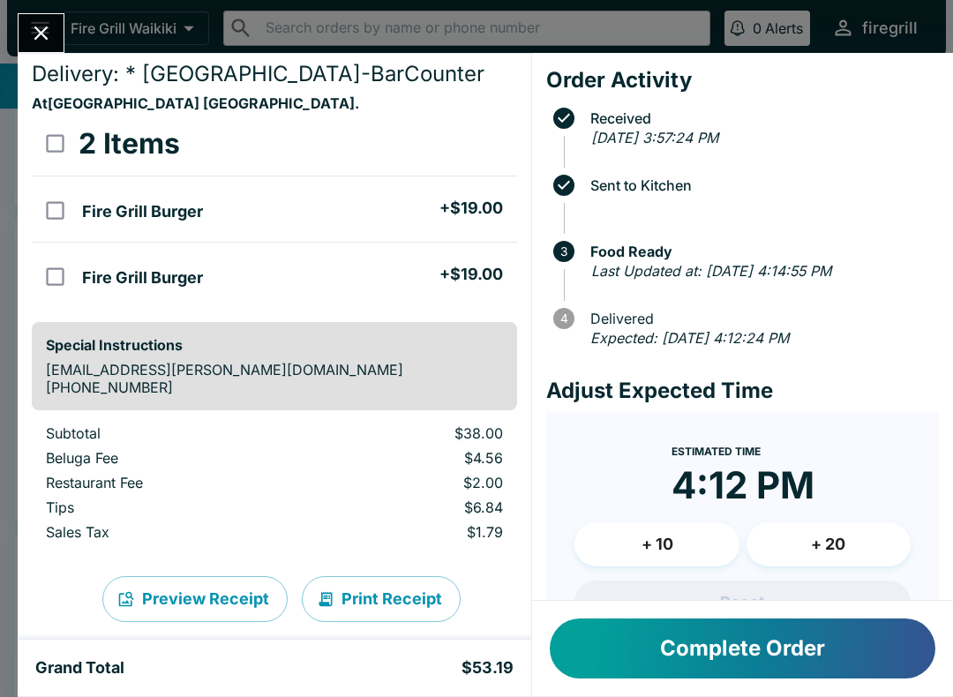
scroll to position [73, 0]
click at [41, 29] on icon "Close" at bounding box center [41, 33] width 24 height 24
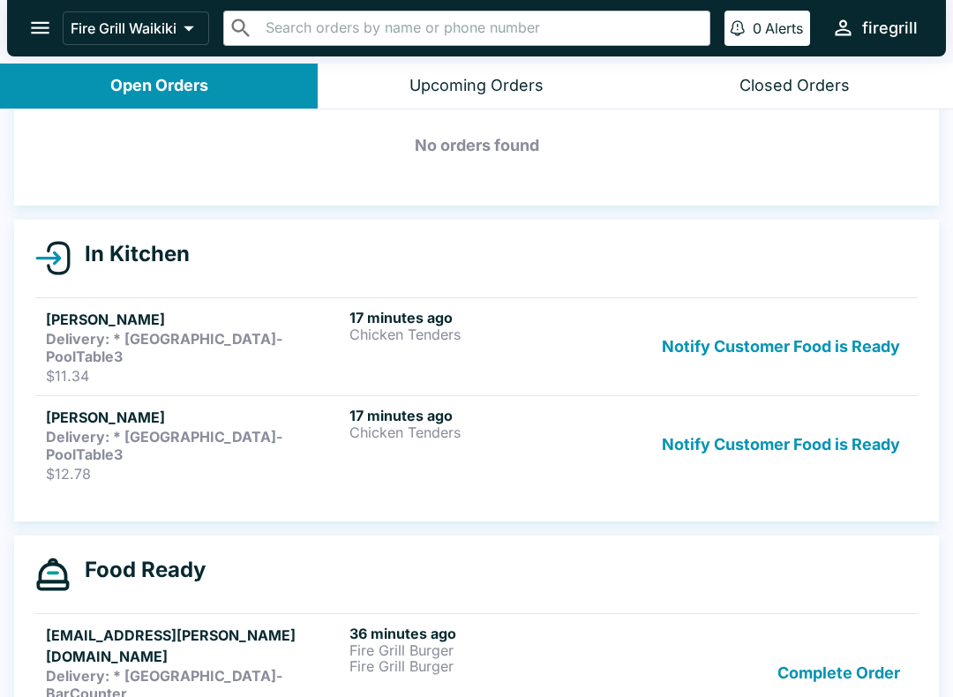
click at [845, 90] on div "Closed Orders" at bounding box center [795, 86] width 110 height 20
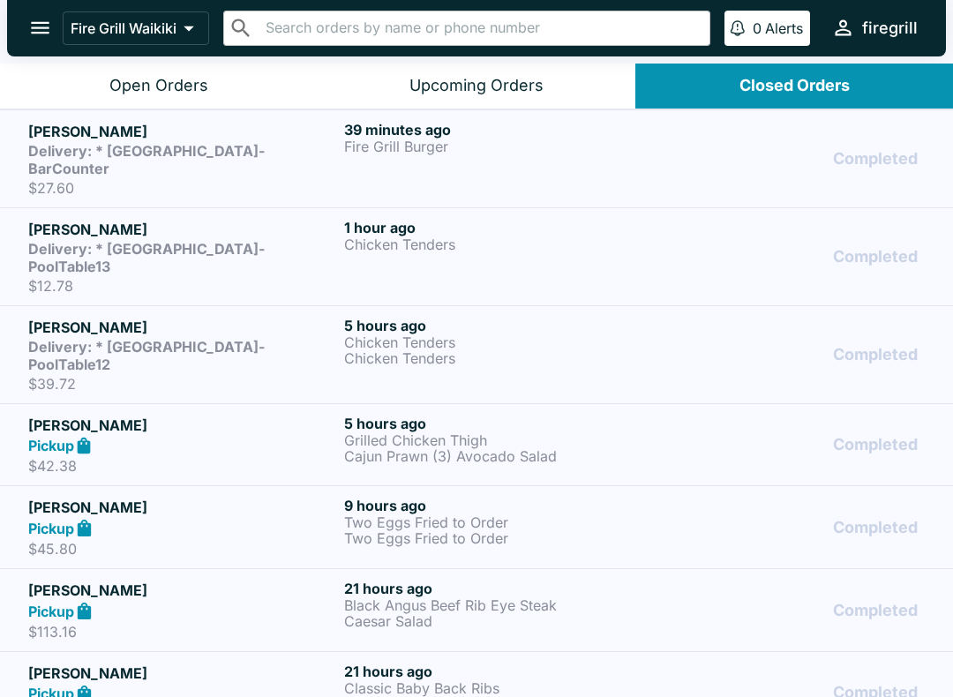
click at [86, 95] on button "Open Orders" at bounding box center [159, 86] width 318 height 45
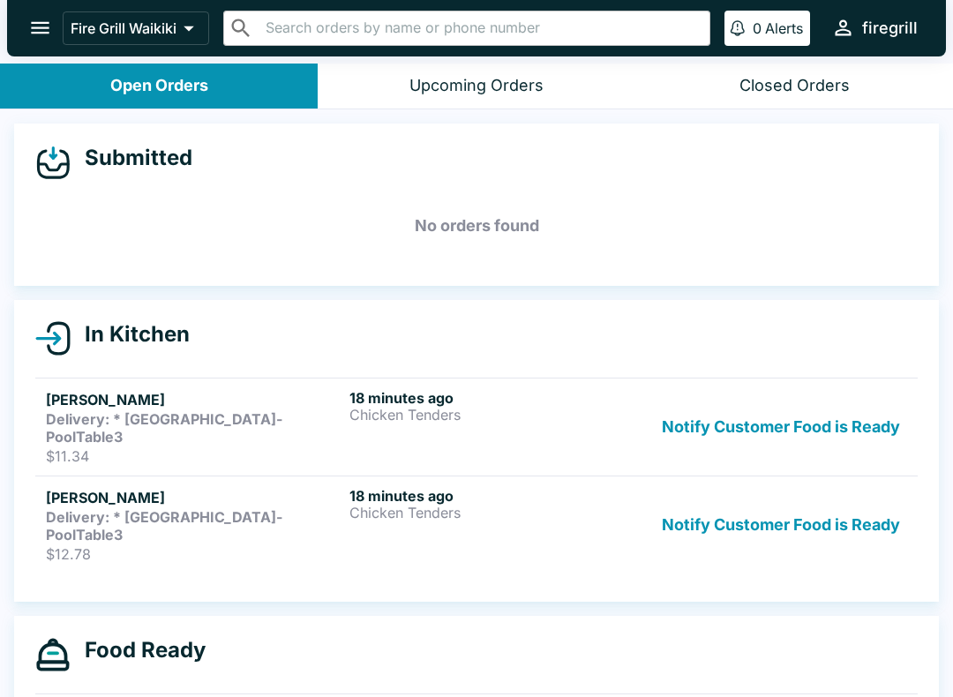
click at [865, 410] on button "Notify Customer Food is Ready" at bounding box center [781, 427] width 252 height 76
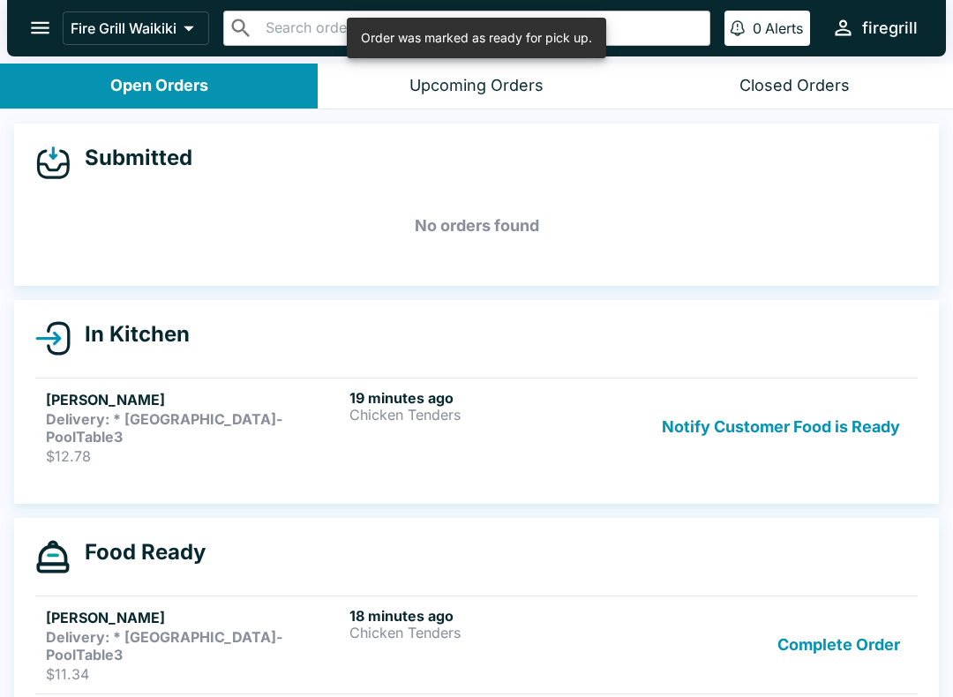
click at [861, 425] on button "Notify Customer Food is Ready" at bounding box center [781, 427] width 252 height 76
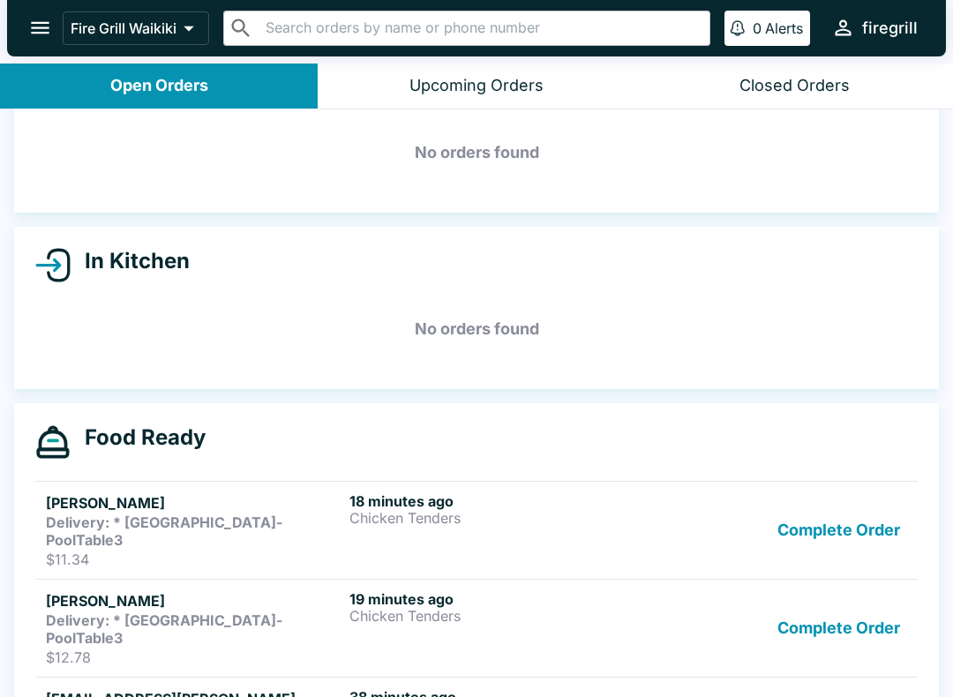
scroll to position [87, 0]
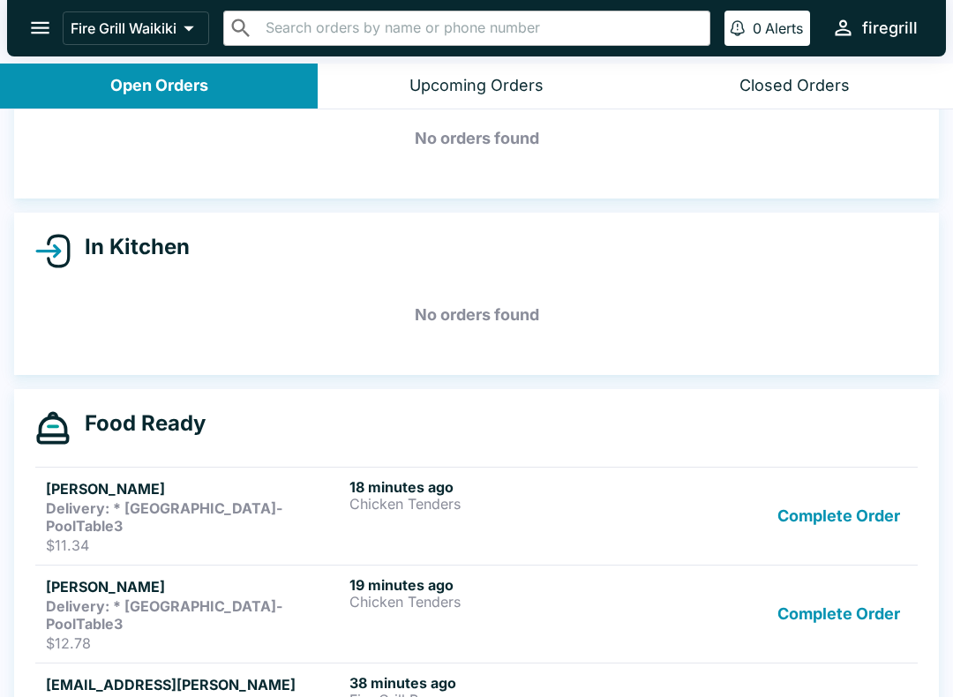
click at [103, 576] on h5 "[PERSON_NAME]" at bounding box center [194, 586] width 297 height 21
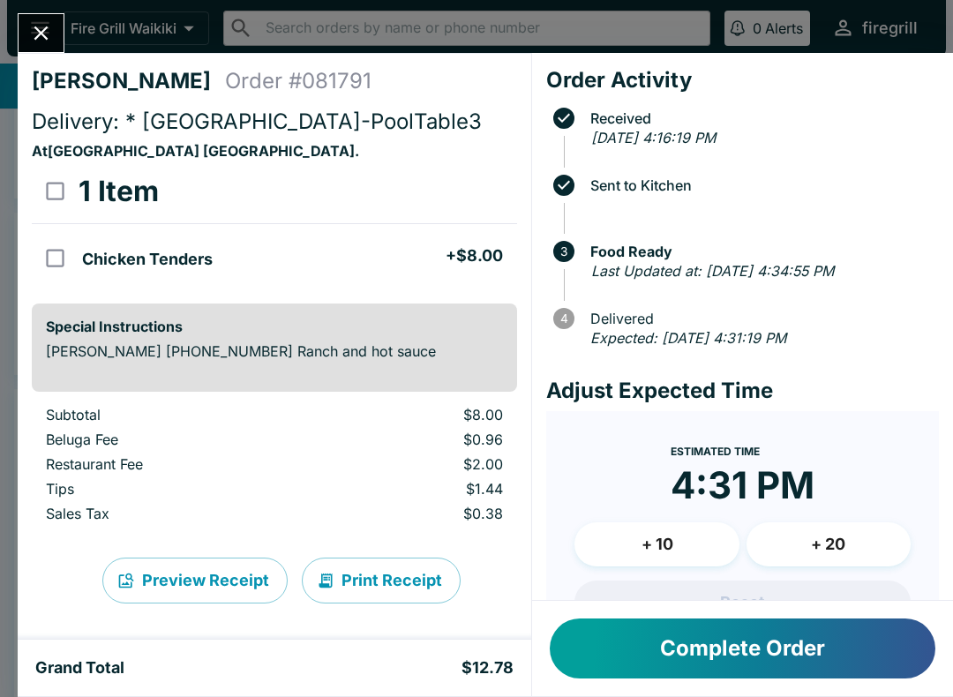
click at [734, 627] on button "Complete Order" at bounding box center [743, 649] width 386 height 60
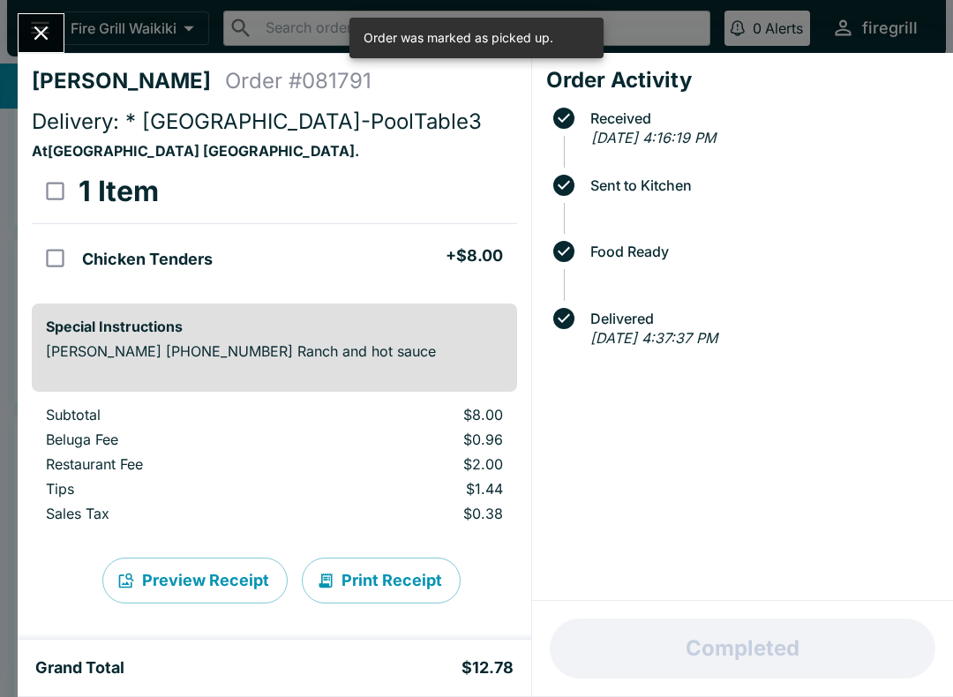
scroll to position [56, 0]
click at [61, 41] on button "Close" at bounding box center [41, 33] width 45 height 38
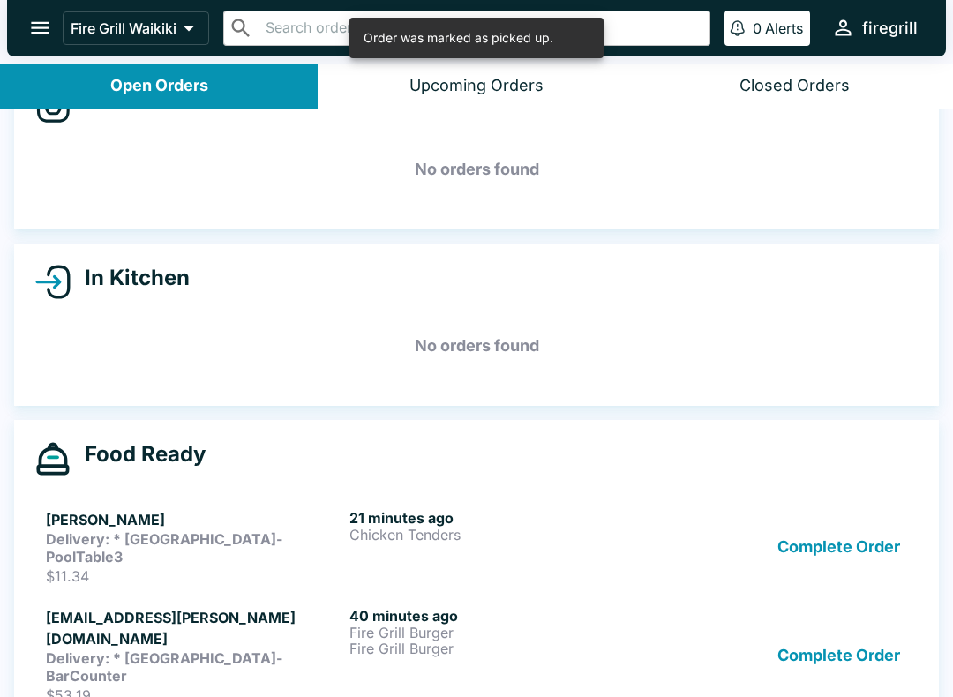
click at [811, 526] on button "Complete Order" at bounding box center [838, 547] width 137 height 76
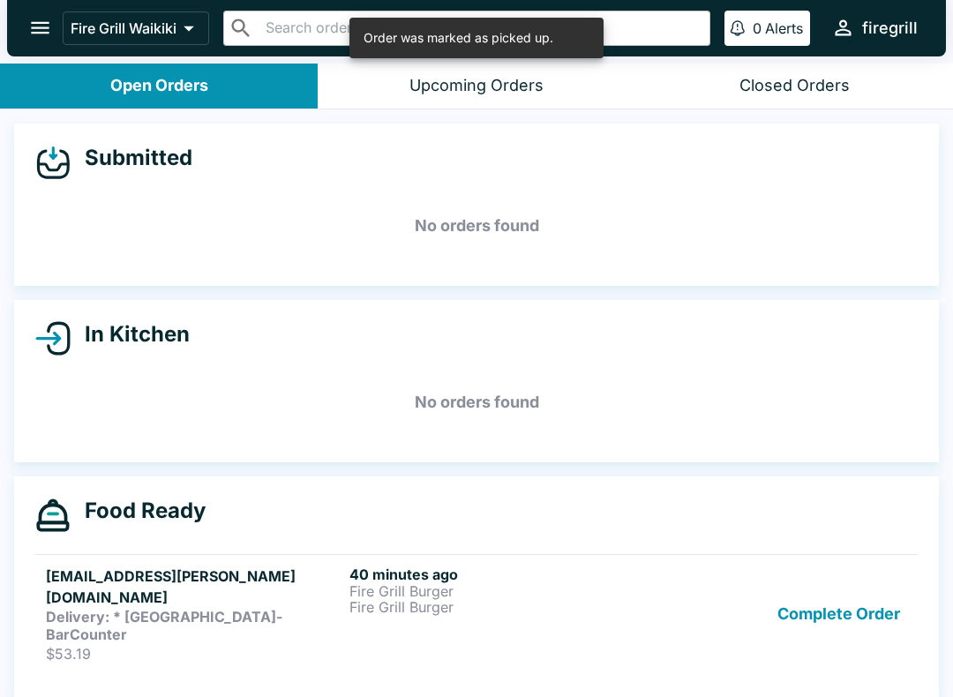
click at [834, 576] on button "Complete Order" at bounding box center [838, 614] width 137 height 97
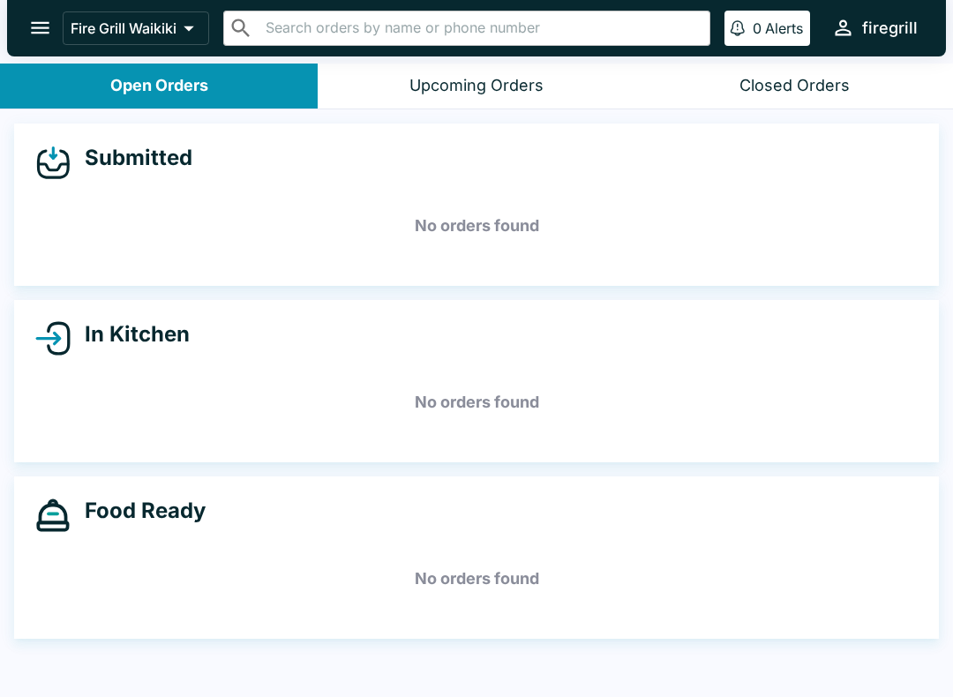
click at [801, 94] on div "Closed Orders" at bounding box center [795, 86] width 110 height 20
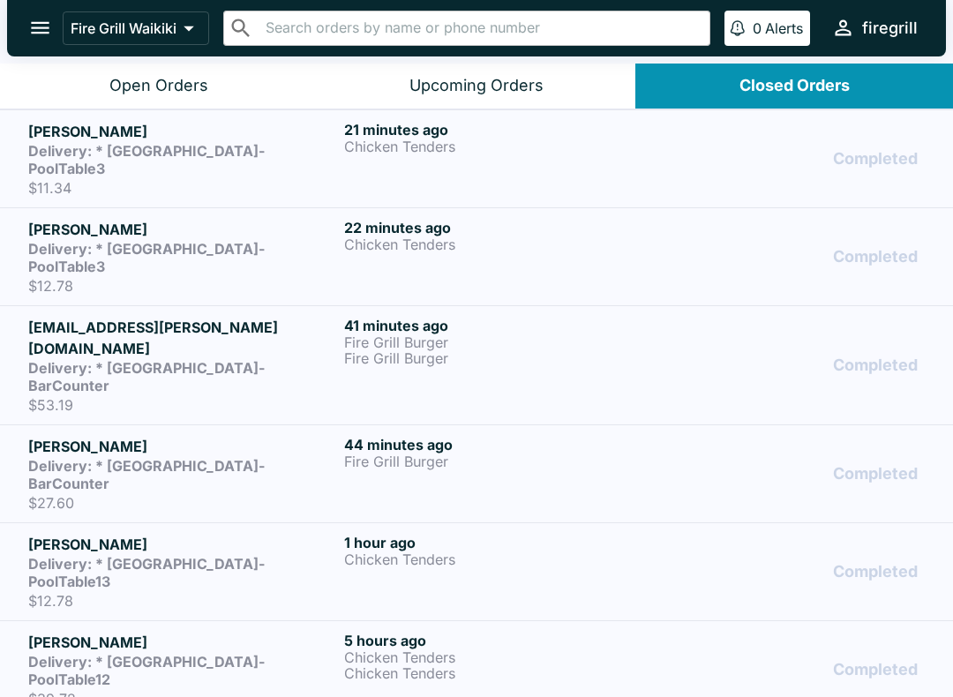
click at [216, 138] on h5 "[PERSON_NAME]" at bounding box center [182, 131] width 309 height 21
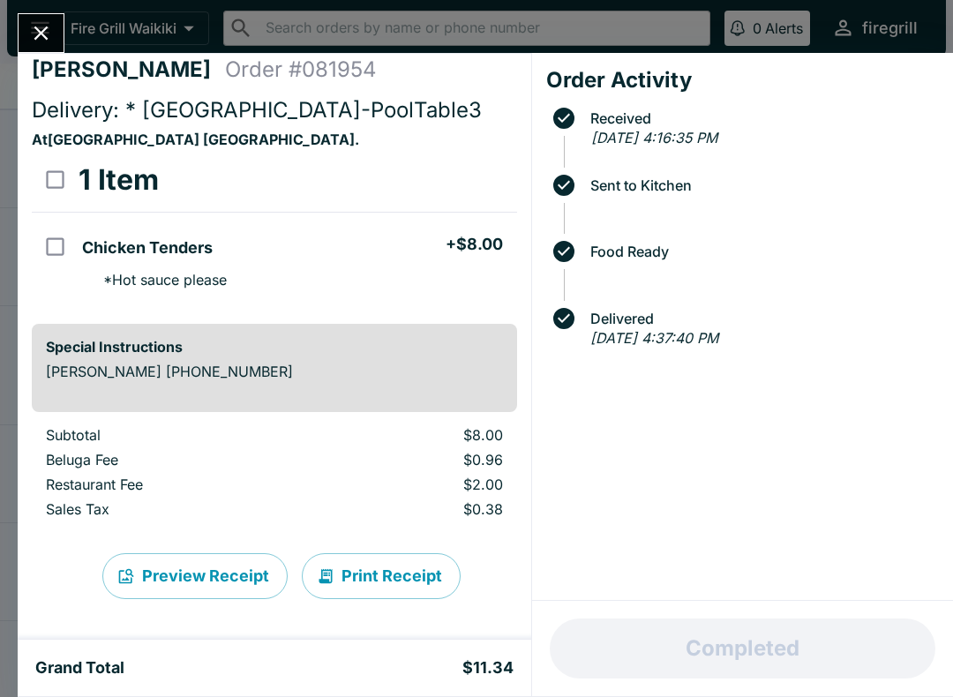
scroll to position [10, 0]
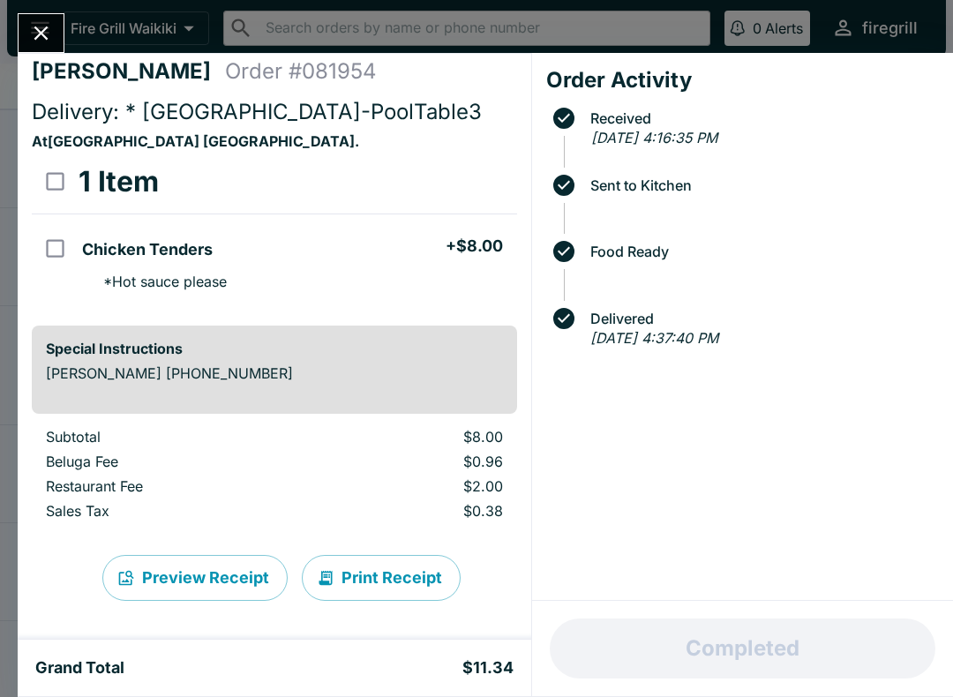
click at [38, 34] on icon "Close" at bounding box center [41, 33] width 24 height 24
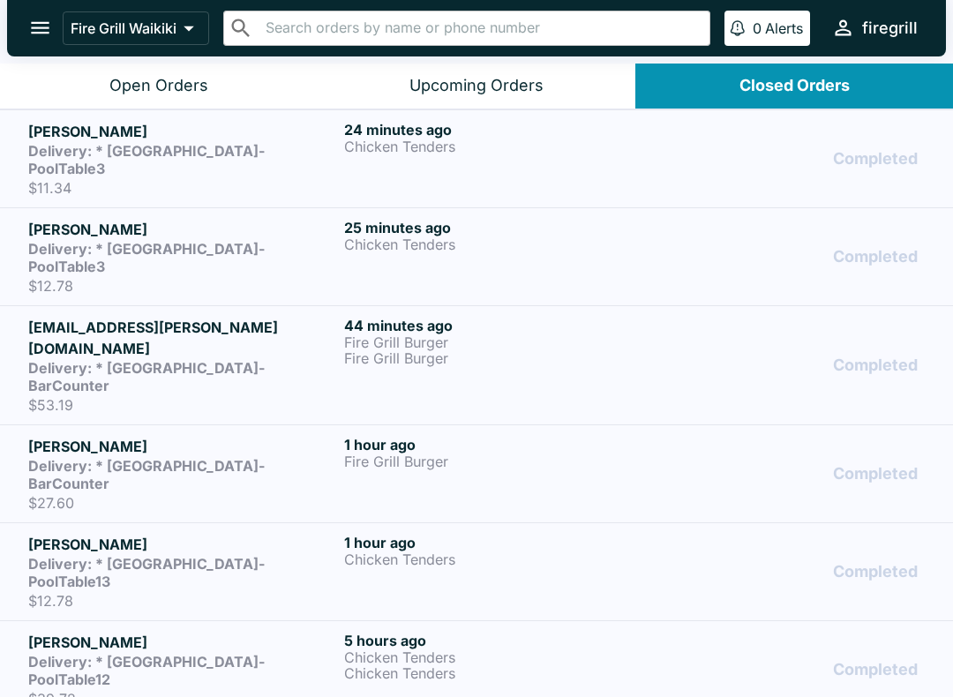
click at [187, 221] on h5 "[PERSON_NAME]" at bounding box center [182, 229] width 309 height 21
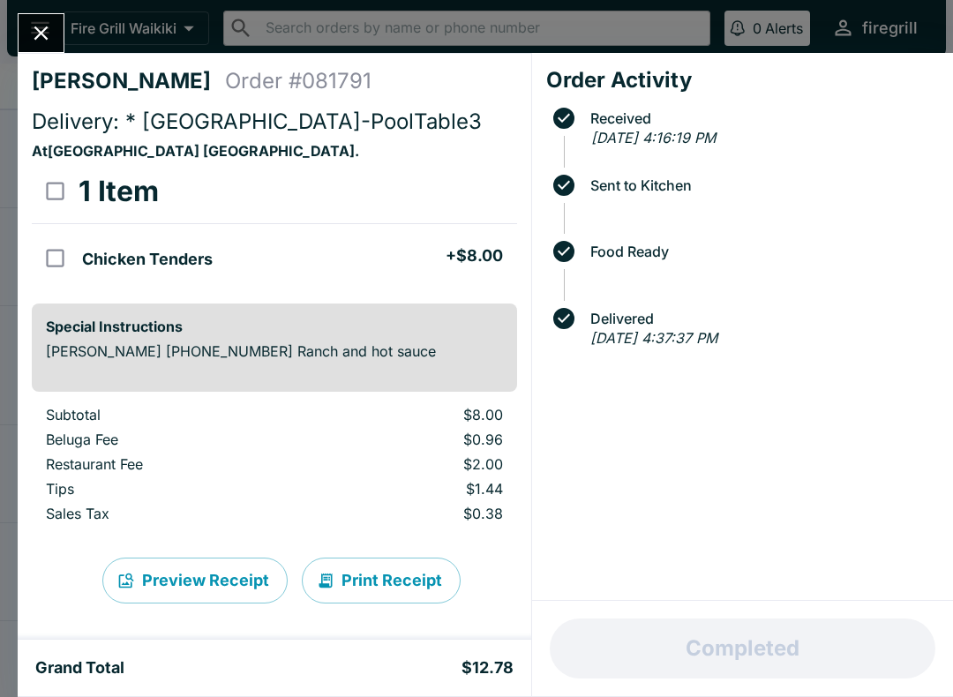
click at [41, 30] on icon "Close" at bounding box center [41, 33] width 24 height 24
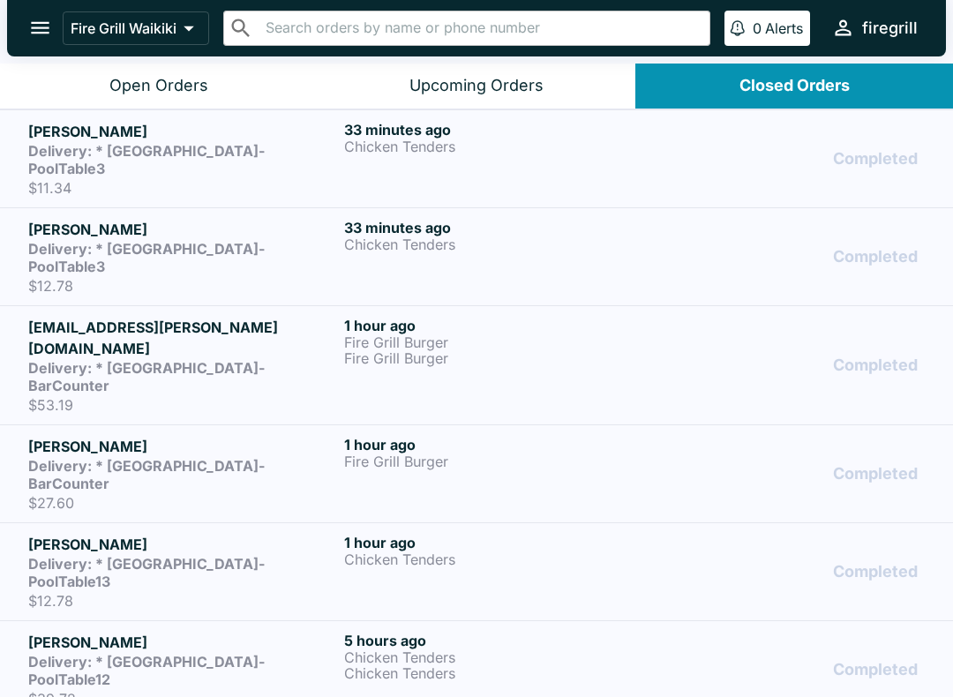
click at [189, 89] on div "Open Orders" at bounding box center [158, 86] width 99 height 20
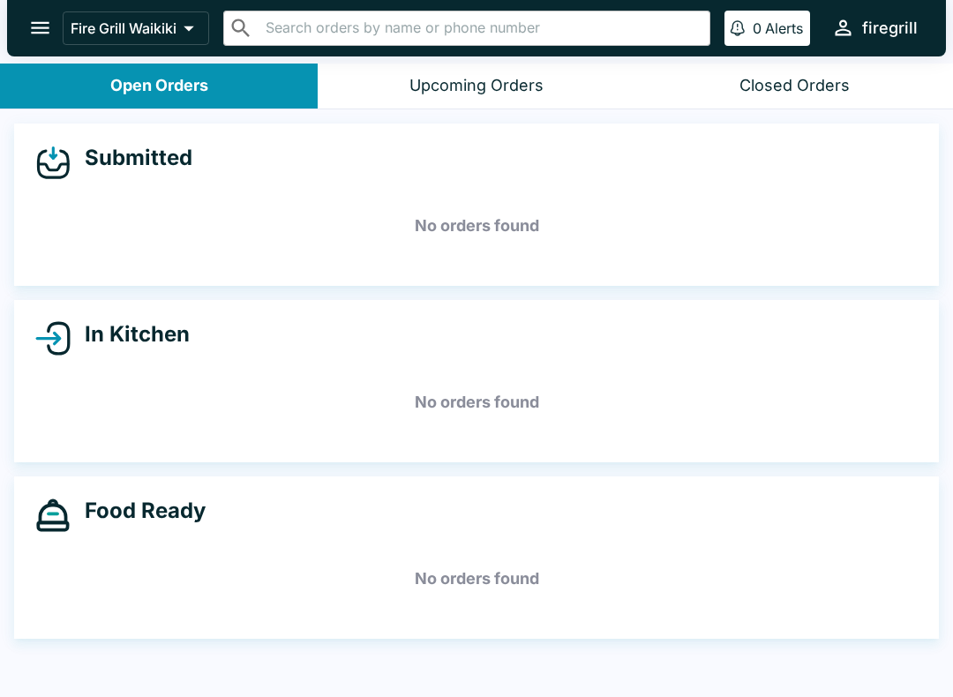
click at [854, 79] on button "Closed Orders" at bounding box center [794, 86] width 318 height 45
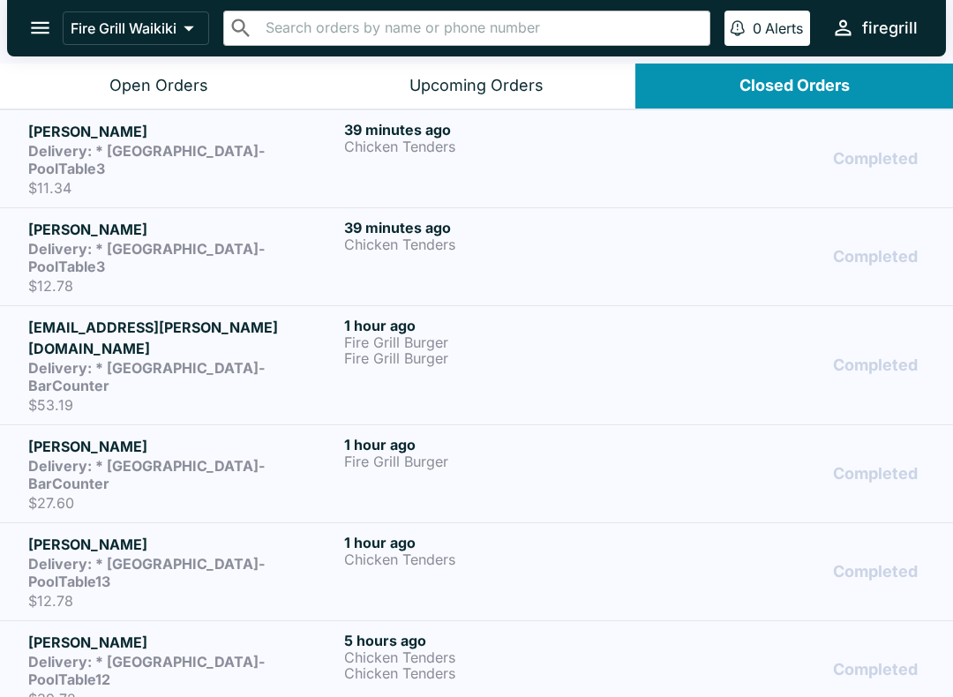
click at [646, 334] on p "Fire Grill Burger" at bounding box center [498, 342] width 309 height 16
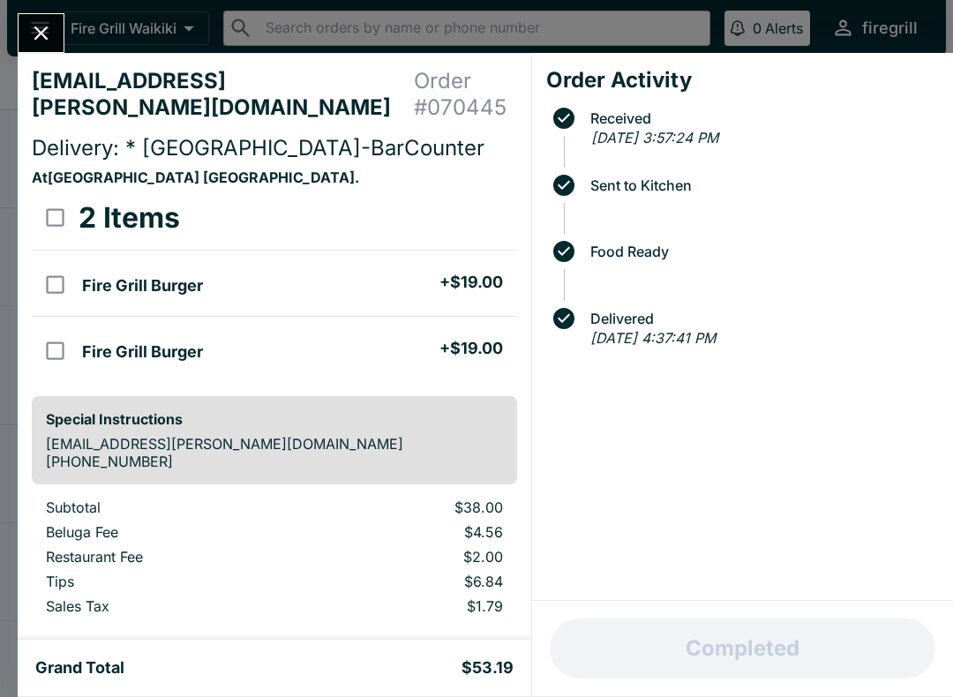
click at [41, 44] on icon "Close" at bounding box center [41, 33] width 24 height 24
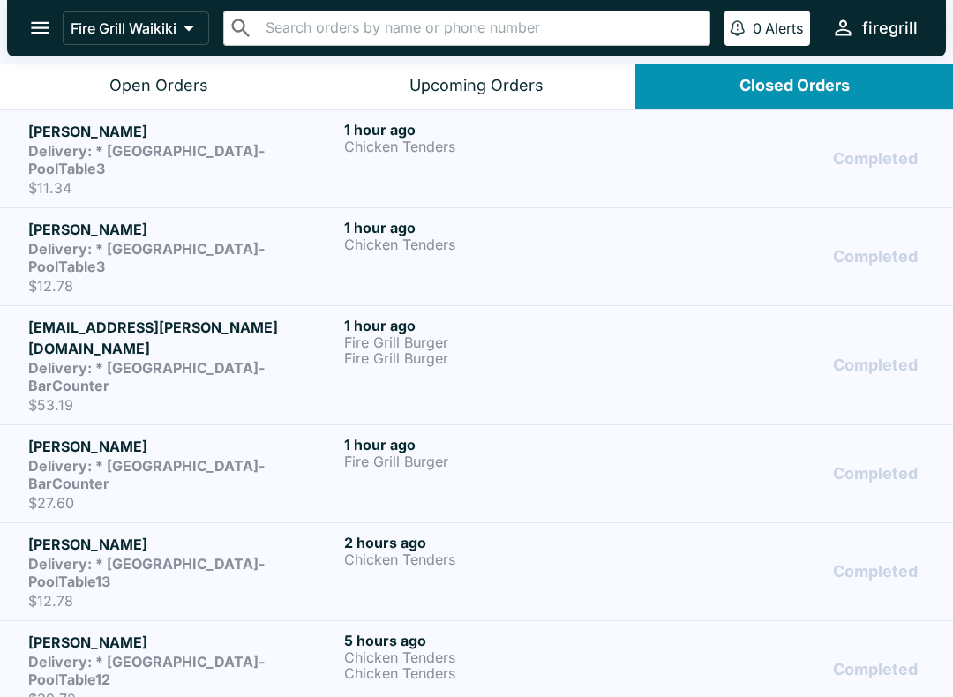
click at [26, 50] on div "Fire Grill Waikiki ​ ​ 0 Alerts firegrill" at bounding box center [476, 28] width 939 height 56
click at [39, 29] on icon "open drawer" at bounding box center [40, 28] width 19 height 12
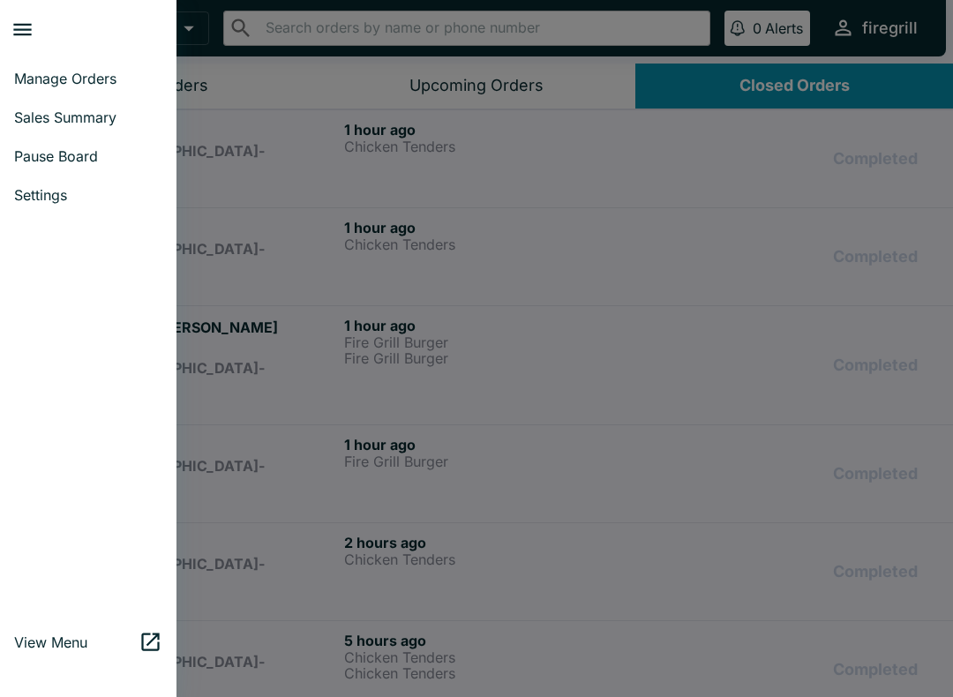
click at [226, 87] on div at bounding box center [476, 348] width 953 height 697
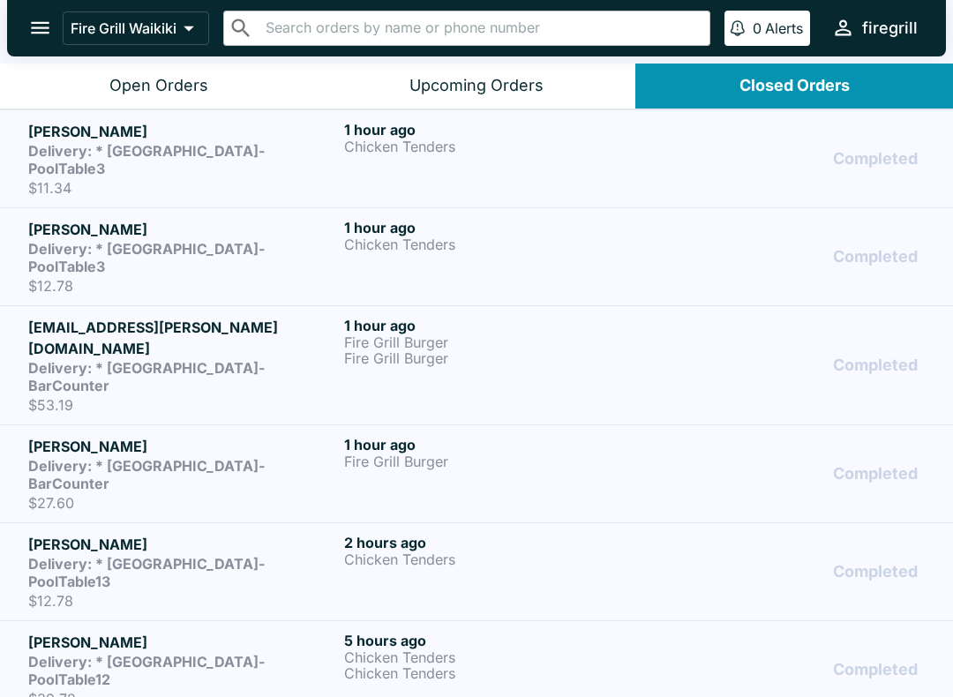
click at [210, 88] on button "Open Orders" at bounding box center [159, 86] width 318 height 45
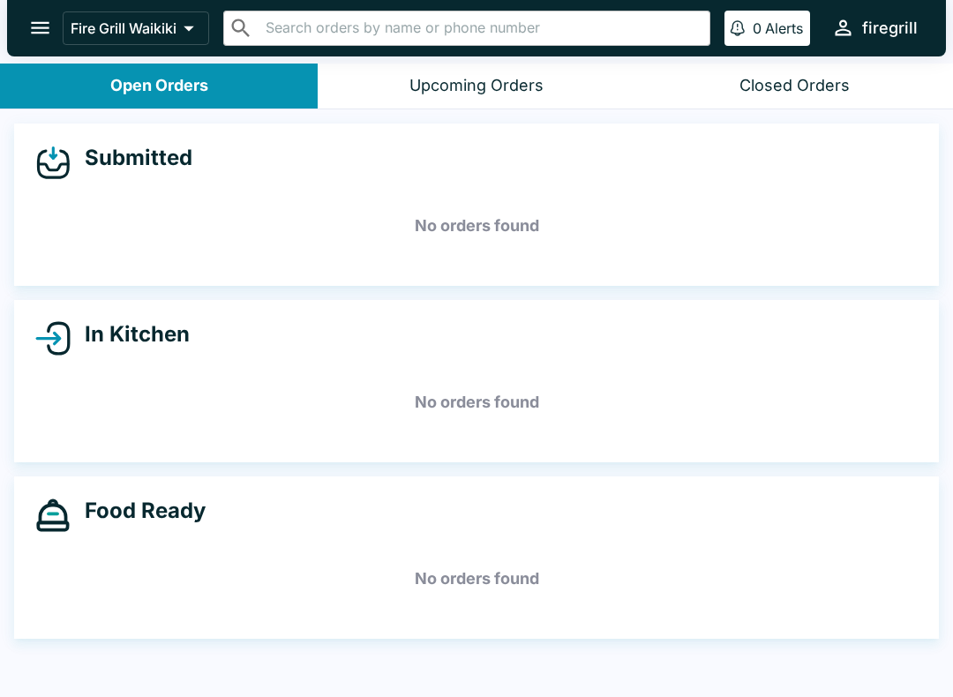
click at [790, 84] on div "Closed Orders" at bounding box center [795, 86] width 110 height 20
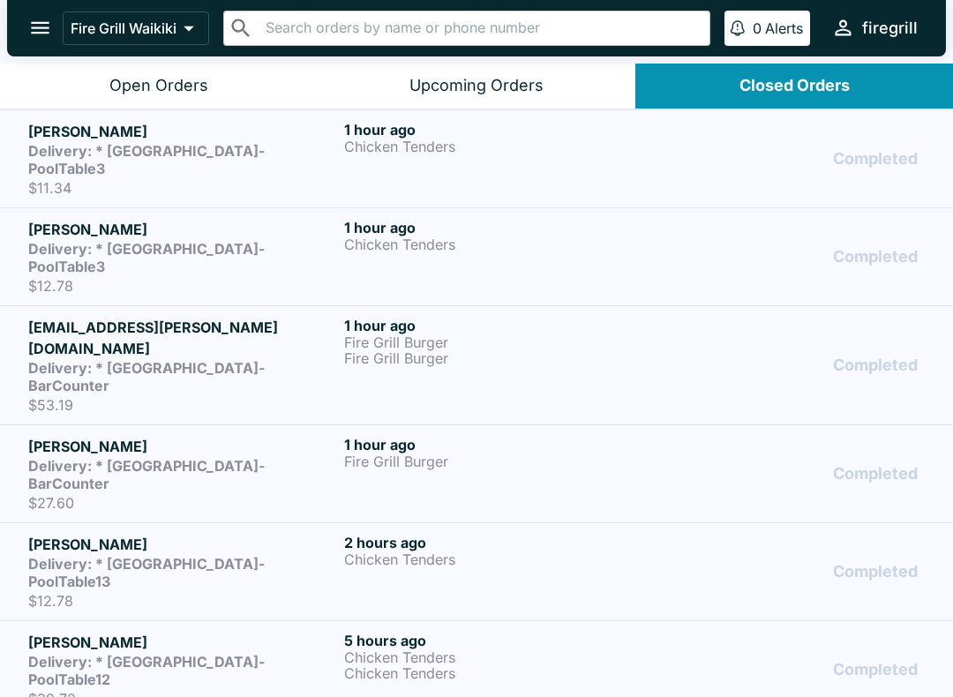
click at [179, 86] on div "Open Orders" at bounding box center [158, 86] width 99 height 20
